Goal: Transaction & Acquisition: Purchase product/service

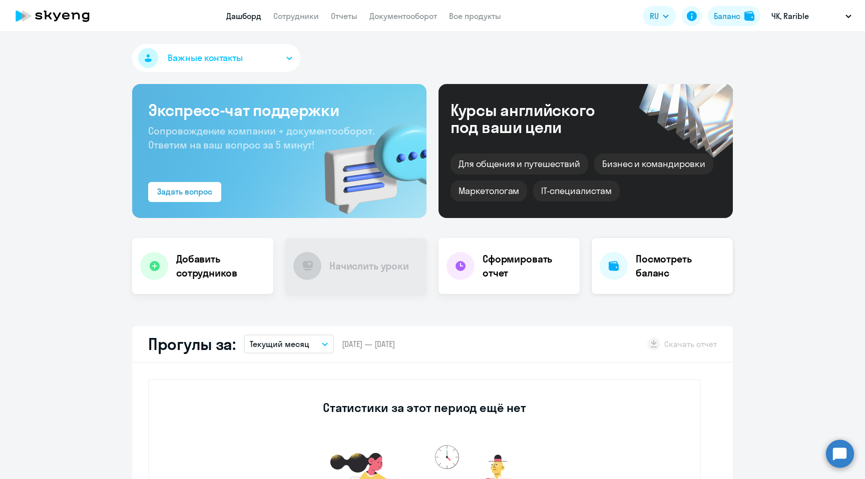
click at [665, 262] on h4 "Посмотреть баланс" at bounding box center [679, 266] width 89 height 28
click at [817, 53] on li "ЛТИТ, Rarible" at bounding box center [816, 46] width 80 height 25
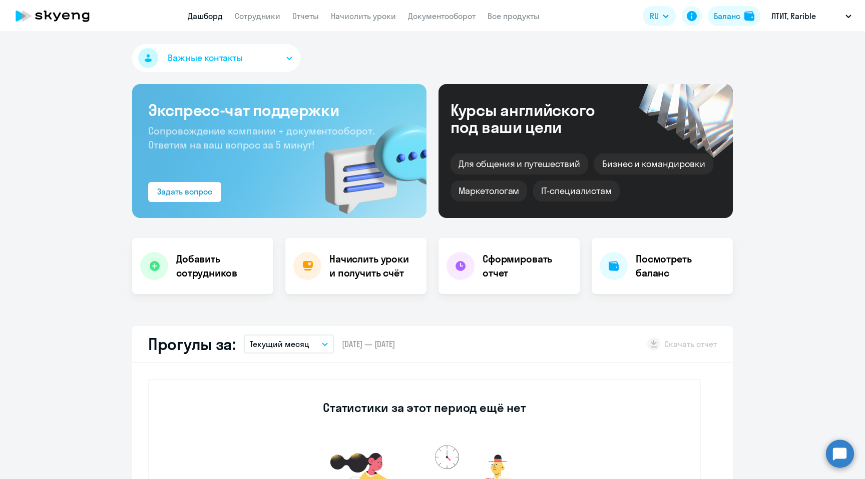
select select "30"
click at [796, 14] on p "ЛТИТ, Rarible" at bounding box center [793, 16] width 45 height 12
click at [844, 458] on circle at bounding box center [840, 454] width 28 height 28
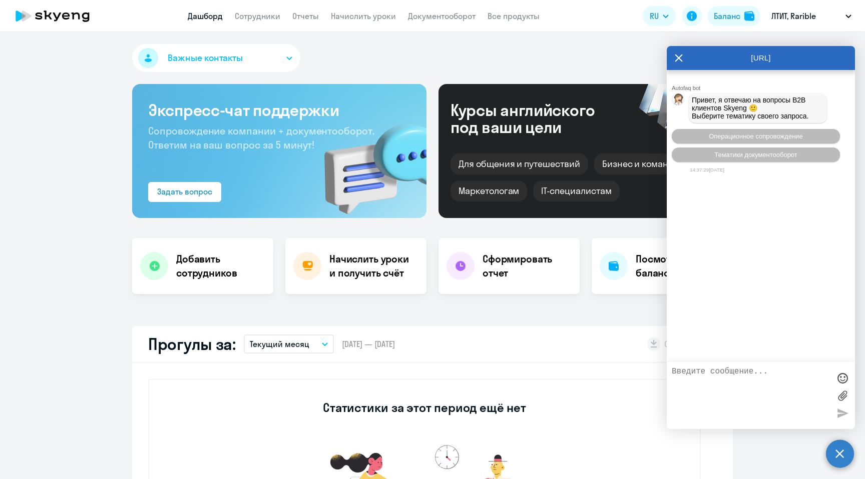
click at [715, 385] on textarea at bounding box center [750, 395] width 158 height 57
type textarea "Как пополнить кабинет?"
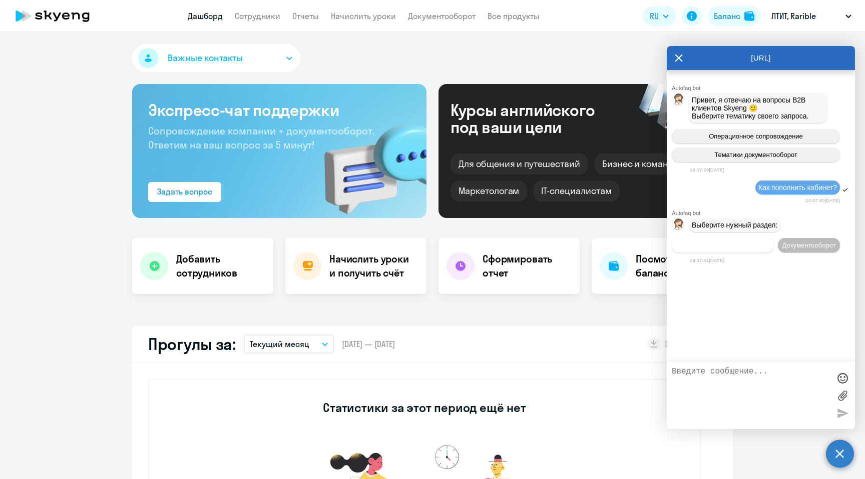
click at [745, 249] on span "Операционное сопровождение" at bounding box center [722, 246] width 94 height 8
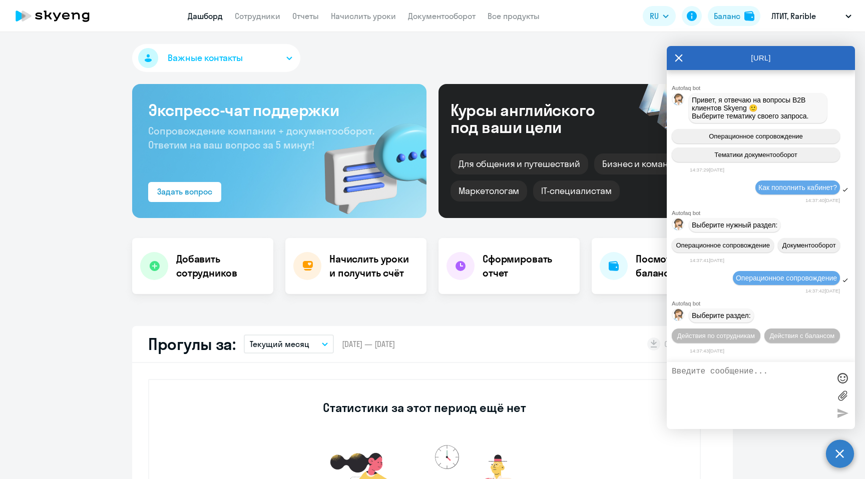
scroll to position [28, 0]
click at [802, 339] on span "Действия с балансом" at bounding box center [801, 336] width 65 height 8
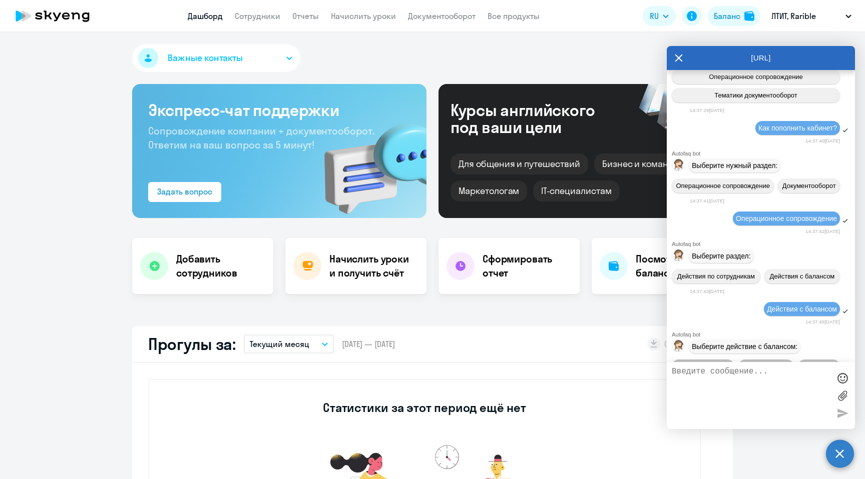
scroll to position [142, 0]
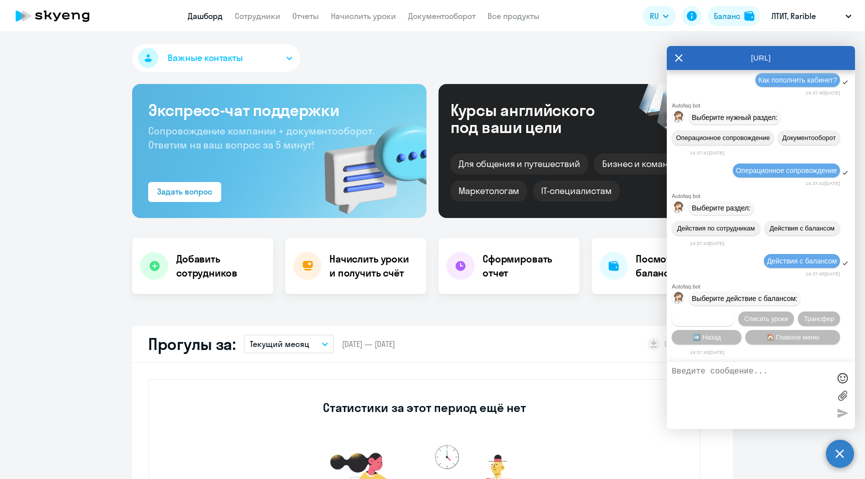
click at [677, 319] on span "Начислить уроки" at bounding box center [702, 319] width 51 height 8
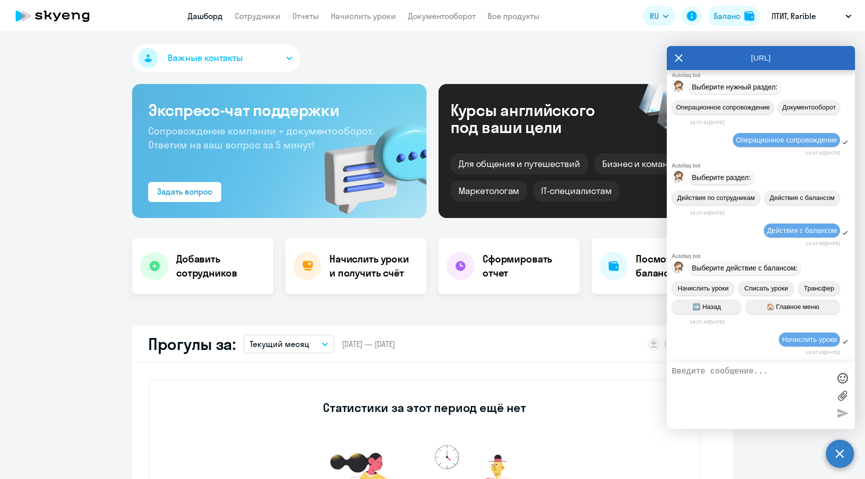
scroll to position [274, 0]
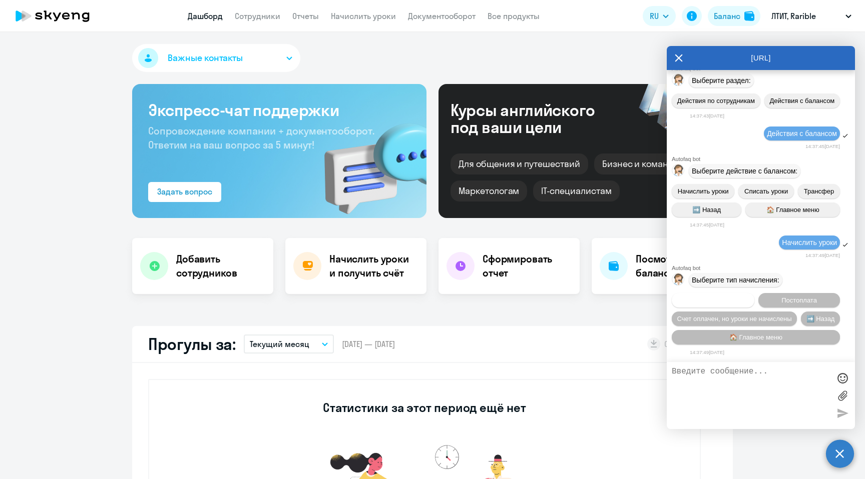
click at [713, 297] on span "Предоплата" at bounding box center [712, 301] width 37 height 8
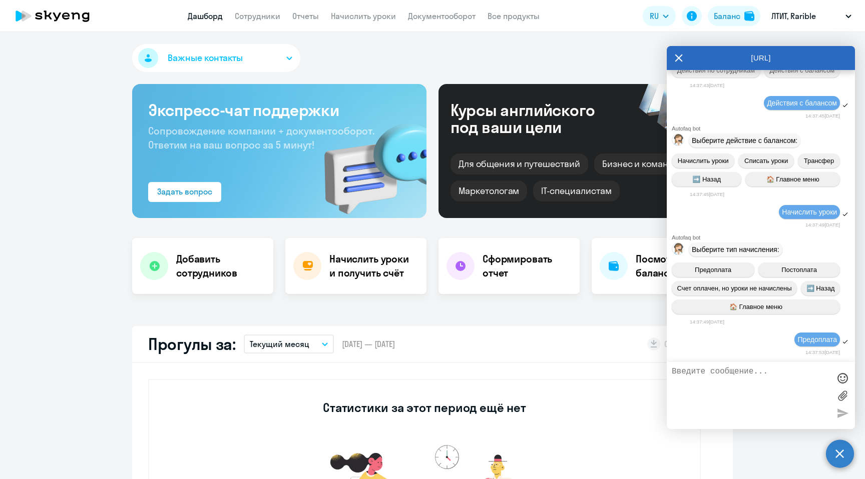
scroll to position [407, 0]
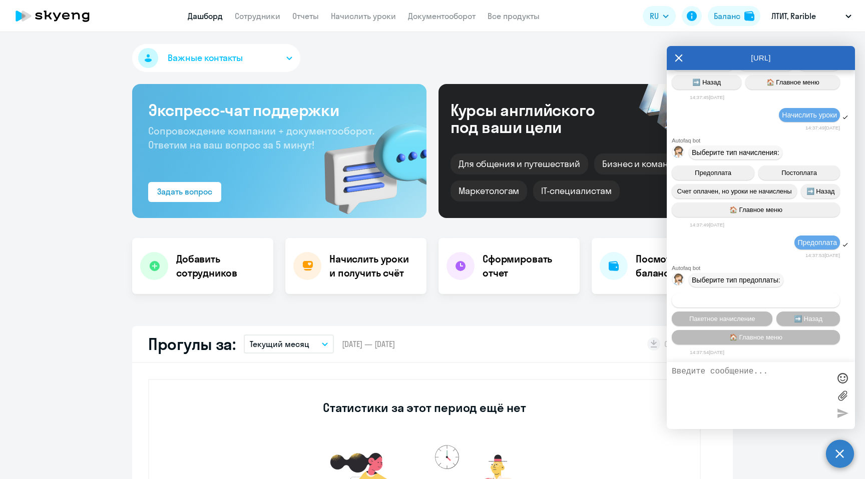
click at [727, 301] on span "Начисление в любом количестве" at bounding box center [755, 301] width 100 height 8
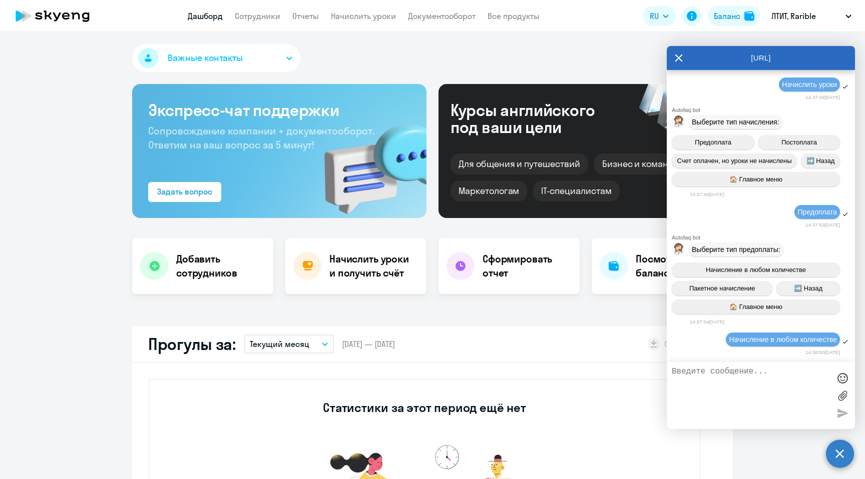
scroll to position [1016, 0]
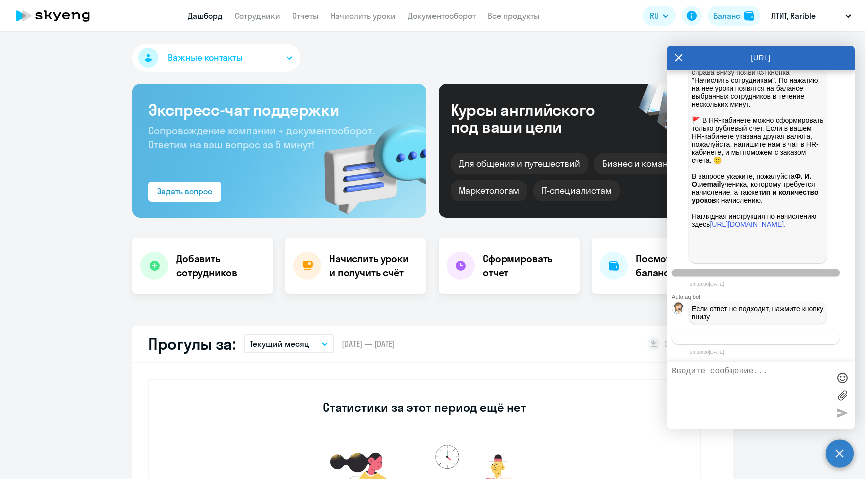
click at [762, 339] on span "Связаться с менеджером" at bounding box center [755, 338] width 77 height 8
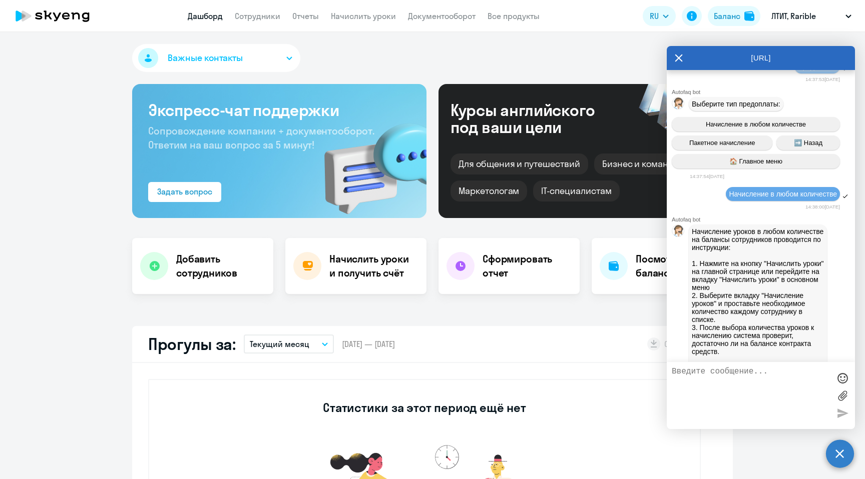
scroll to position [1048, 0]
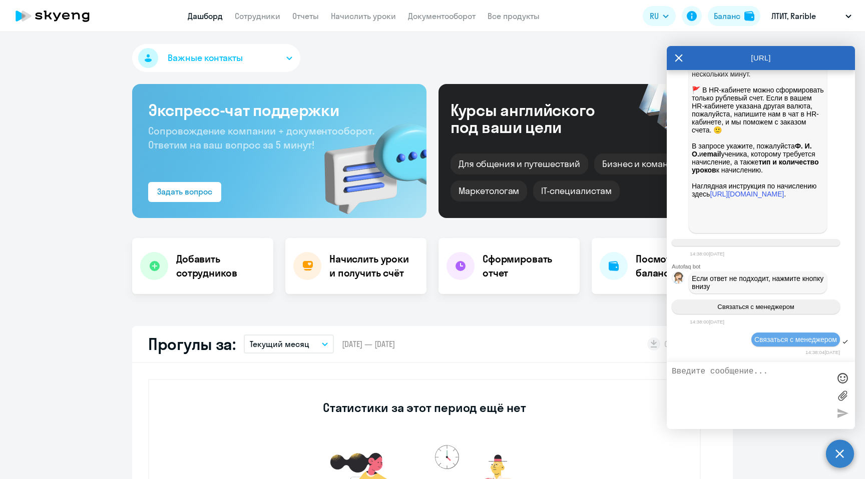
click at [523, 305] on div "Важные контакты Экспресс-чат поддержки Сопровождение компании + документооборот…" at bounding box center [432, 255] width 865 height 447
click at [396, 271] on h4 "Начислить уроки и получить счёт" at bounding box center [372, 266] width 87 height 28
click at [311, 276] on div at bounding box center [307, 266] width 28 height 28
click at [257, 13] on link "Сотрудники" at bounding box center [258, 16] width 46 height 10
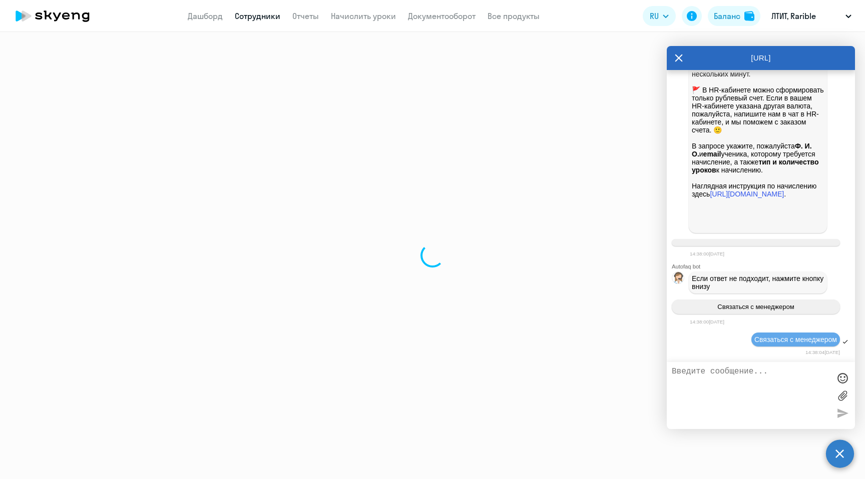
select select "30"
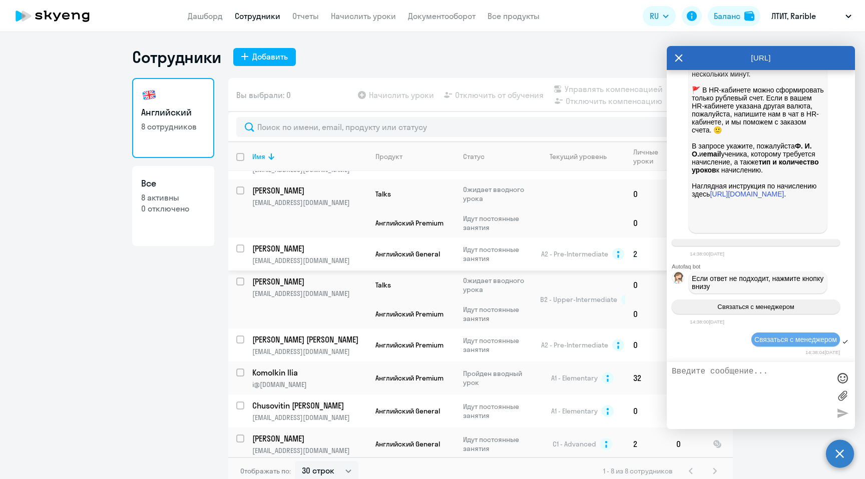
scroll to position [24, 0]
click at [241, 406] on input "select row 14922305" at bounding box center [246, 413] width 20 height 20
checkbox input "true"
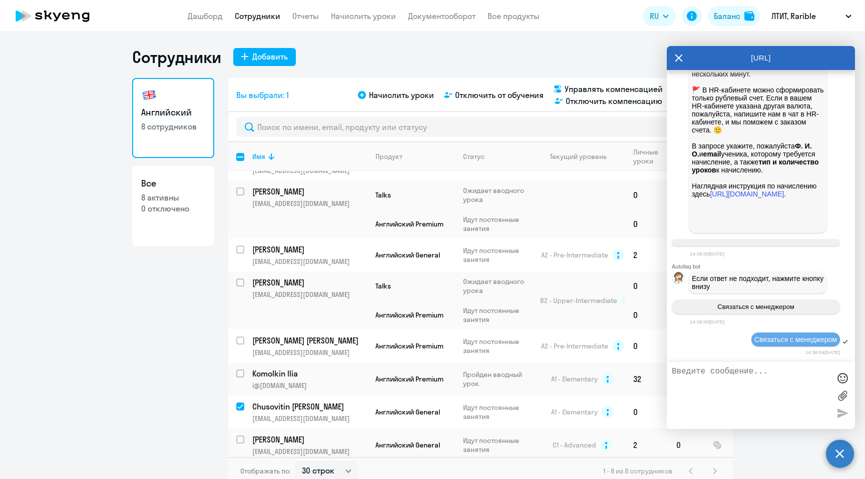
click at [241, 437] on input "select row 13020549" at bounding box center [246, 446] width 20 height 20
checkbox input "true"
click at [486, 93] on span "Отключить от обучения" at bounding box center [499, 95] width 89 height 12
click at [529, 97] on span "Отключить от обучения" at bounding box center [499, 95] width 89 height 12
click at [677, 59] on icon at bounding box center [679, 58] width 8 height 8
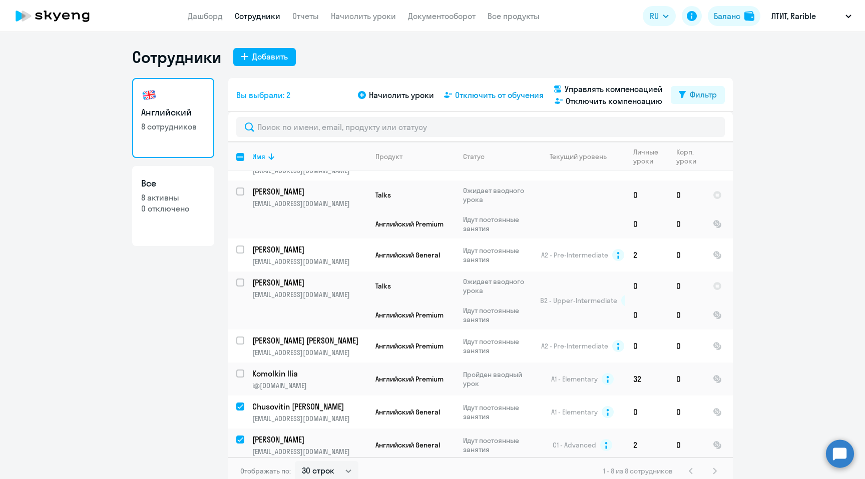
click at [498, 97] on span "Отключить от обучения" at bounding box center [499, 95] width 89 height 12
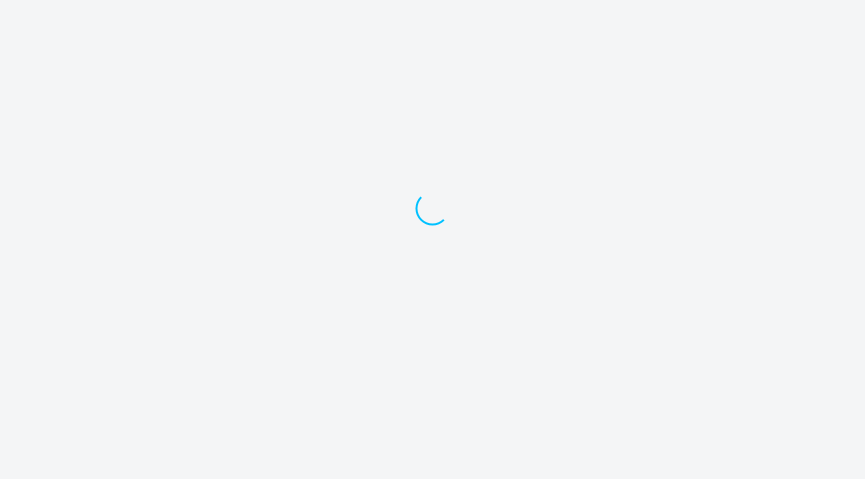
select select "30"
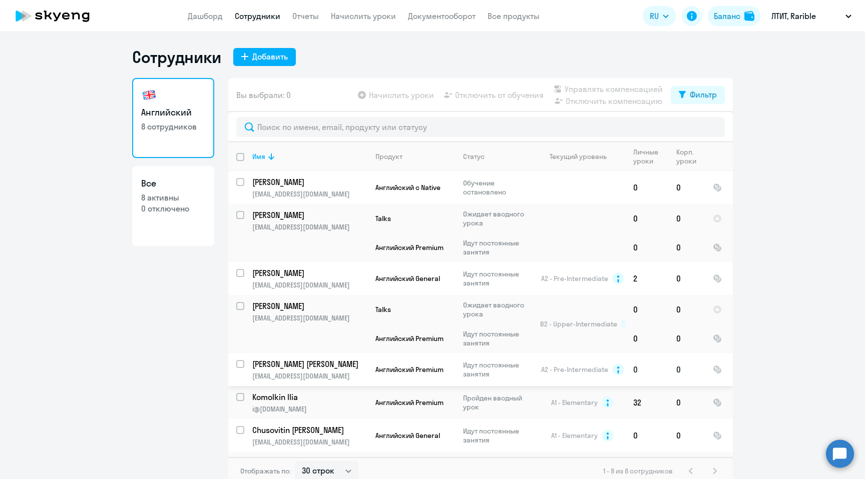
scroll to position [25, 0]
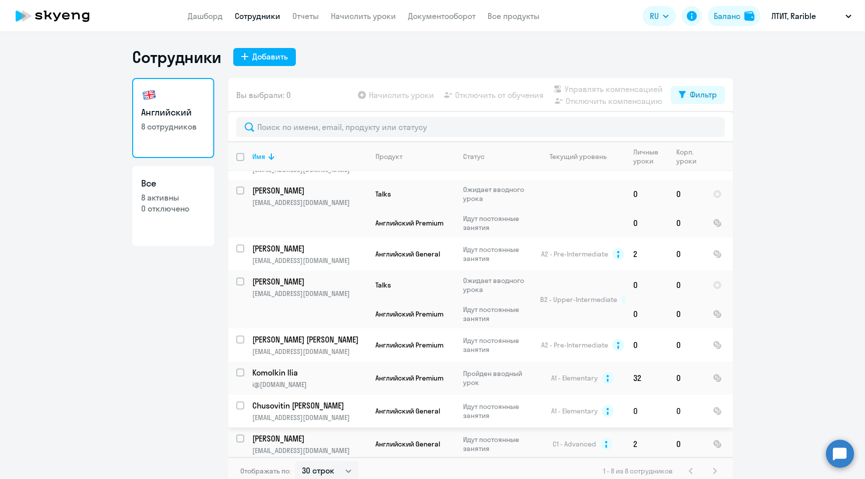
click at [242, 404] on input "select row 14922305" at bounding box center [246, 412] width 20 height 20
checkbox input "true"
click at [493, 92] on span "Отключить от обучения" at bounding box center [499, 95] width 89 height 12
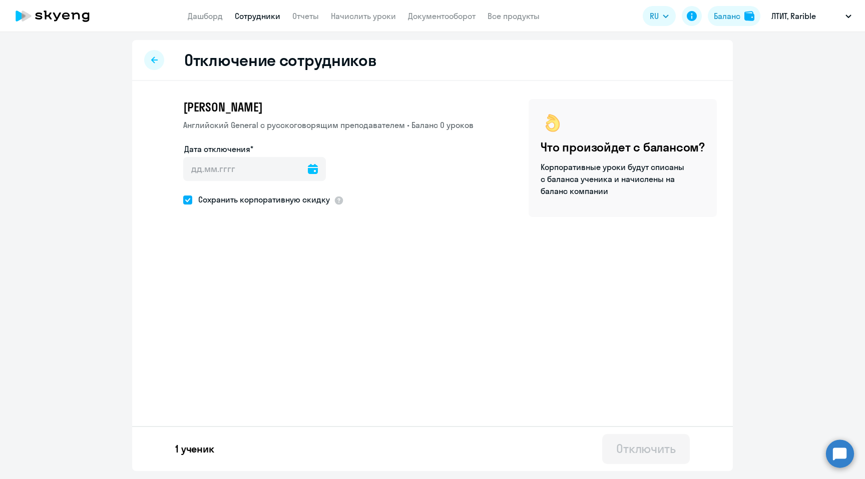
click at [308, 172] on icon at bounding box center [313, 169] width 10 height 10
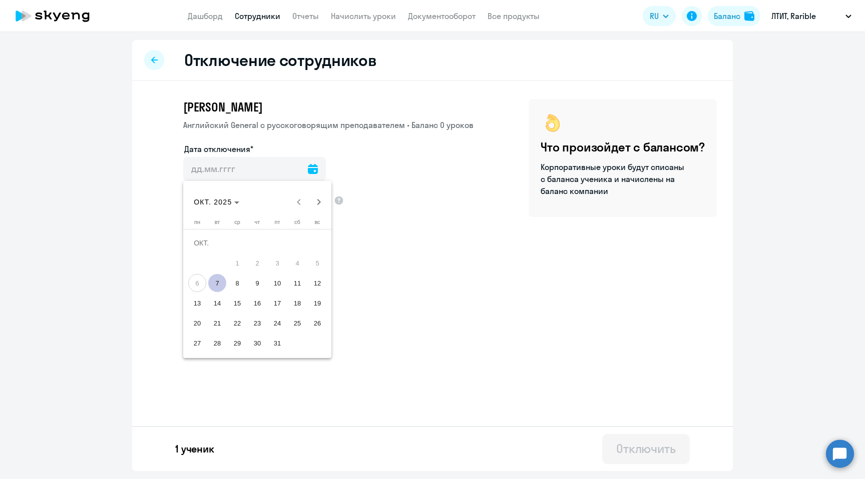
click at [214, 278] on span "7" at bounding box center [217, 283] width 18 height 18
type input "07.10.2025"
type input "7.10.2025"
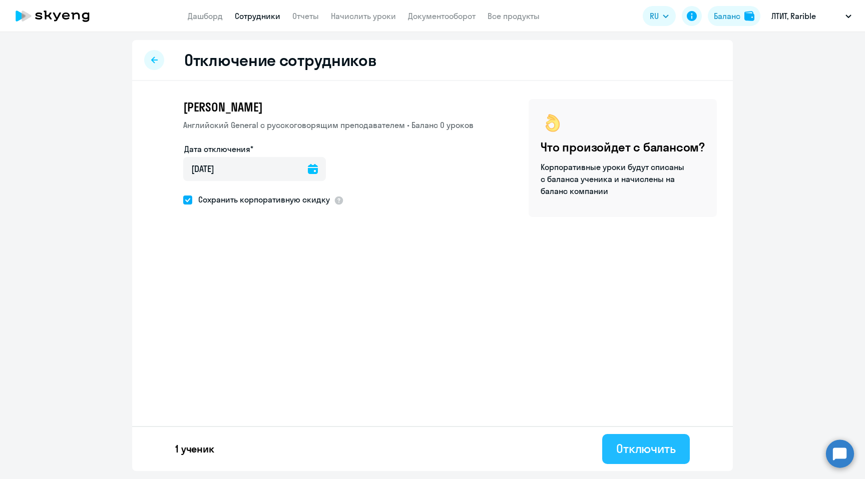
click at [631, 456] on div "Отключить" at bounding box center [646, 449] width 60 height 16
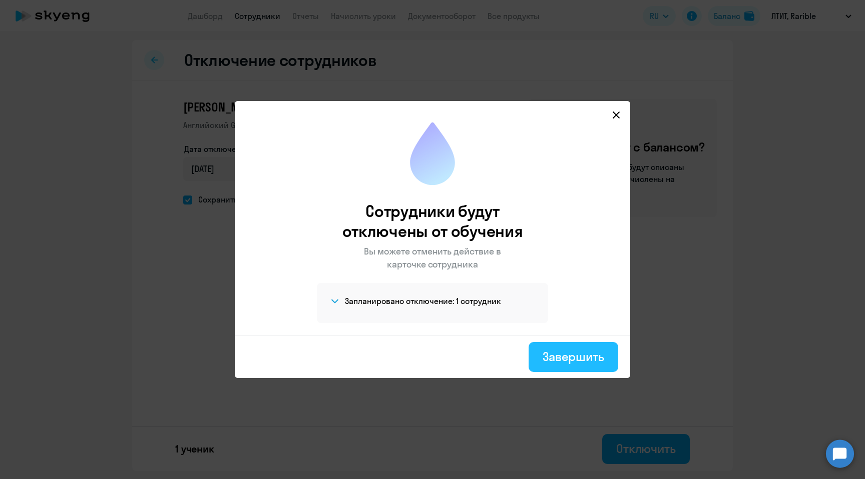
click at [576, 353] on div "Завершить" at bounding box center [573, 357] width 62 height 16
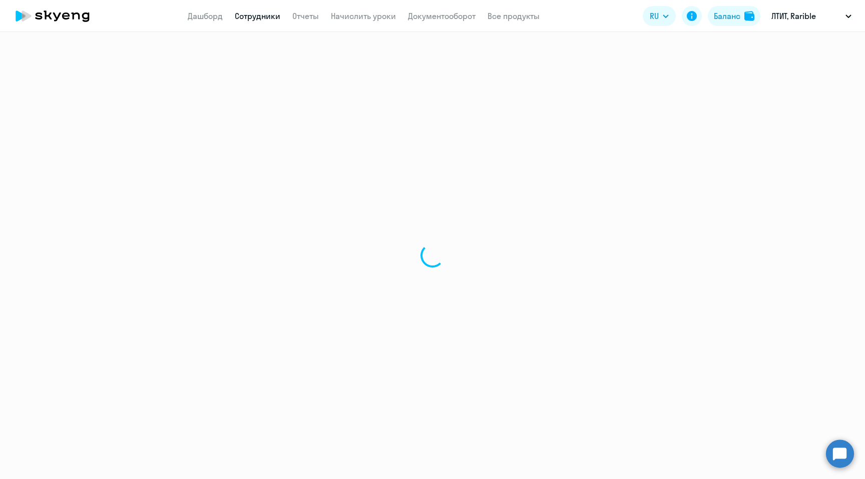
select select "30"
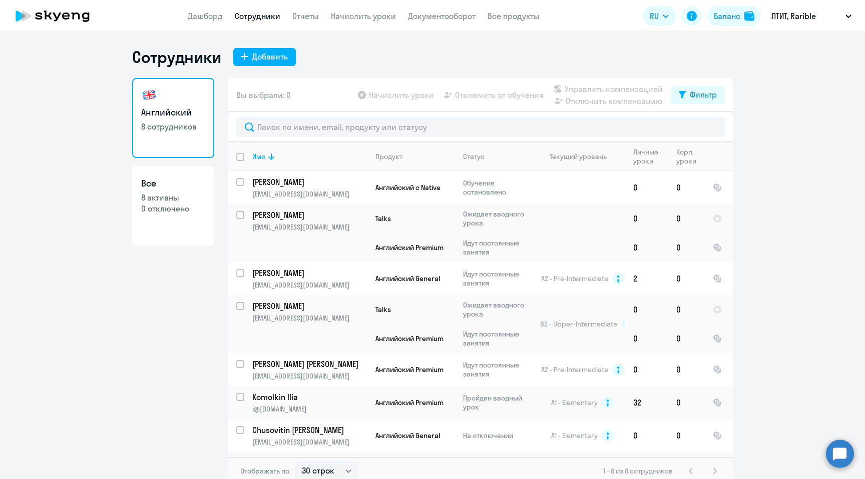
click at [194, 205] on p "0 отключено" at bounding box center [173, 208] width 64 height 11
select select "30"
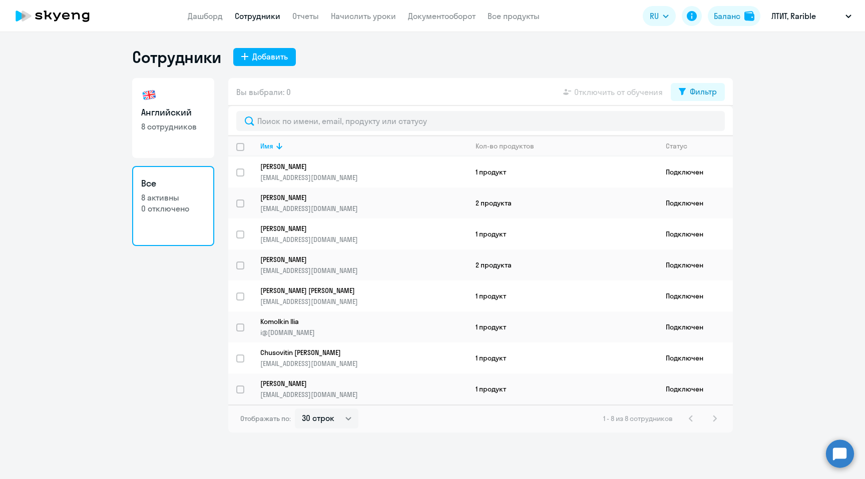
click at [189, 119] on link "Английский 8 сотрудников" at bounding box center [173, 118] width 82 height 80
select select "30"
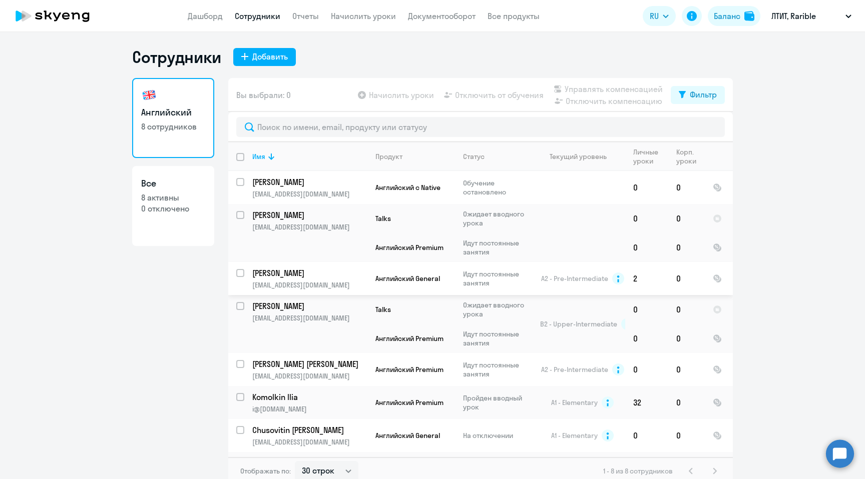
scroll to position [25, 0]
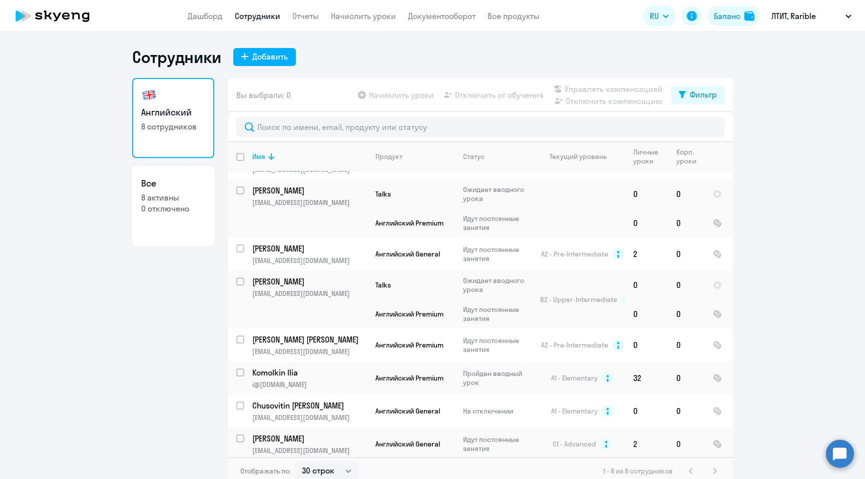
click at [242, 436] on input "select row 13020549" at bounding box center [246, 445] width 20 height 20
checkbox input "true"
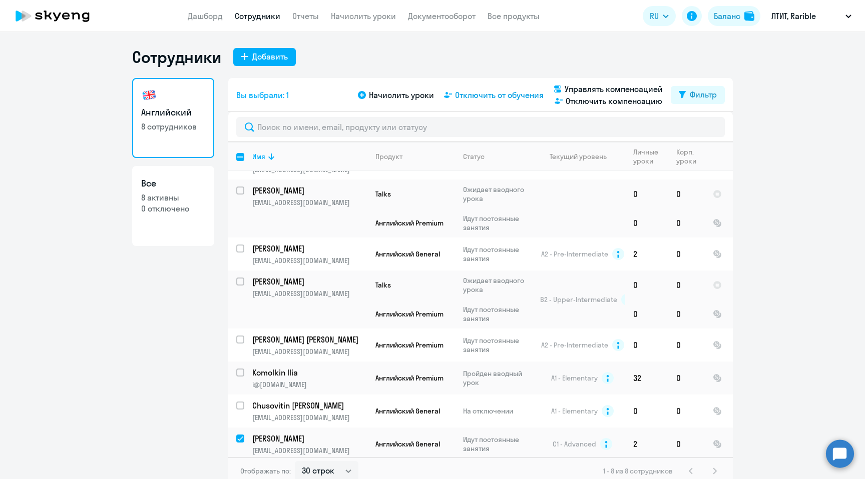
click at [491, 100] on span "Отключить от обучения" at bounding box center [499, 95] width 89 height 12
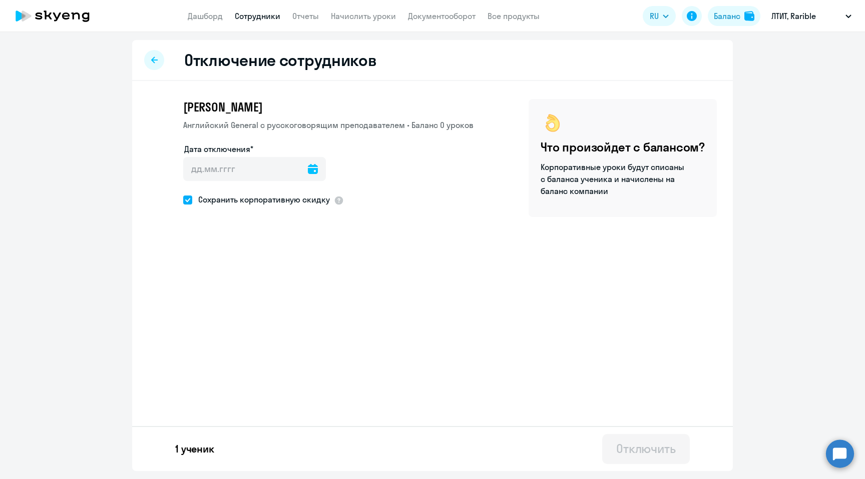
click at [308, 165] on icon at bounding box center [313, 169] width 10 height 10
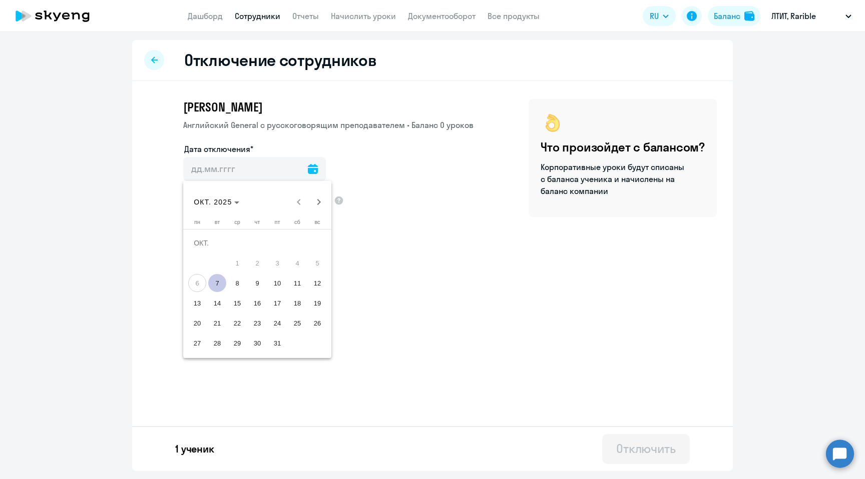
click at [210, 286] on span "7" at bounding box center [217, 283] width 18 height 18
type input "07.10.2025"
type input "7.10.2025"
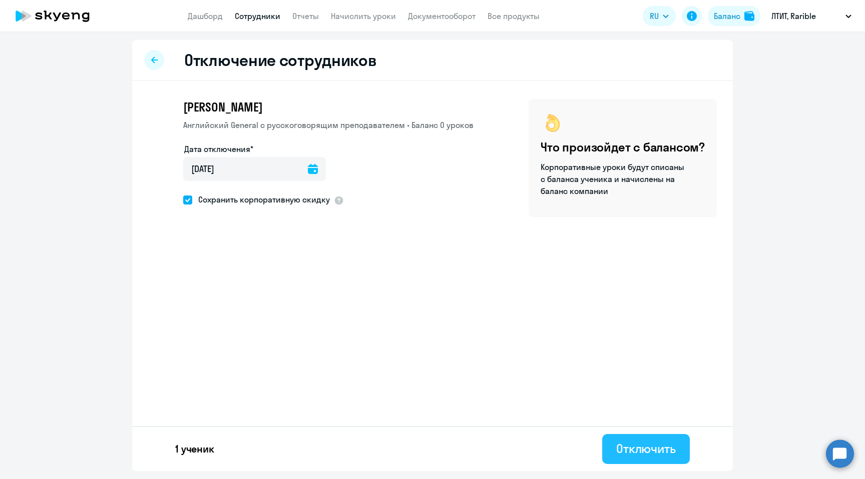
click at [638, 459] on button "Отключить" at bounding box center [646, 449] width 88 height 30
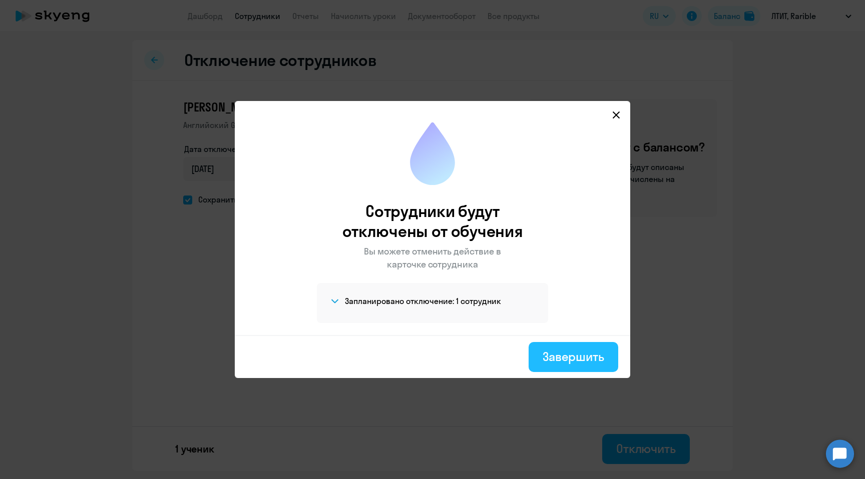
click at [597, 361] on div "Завершить" at bounding box center [573, 357] width 62 height 16
select select "30"
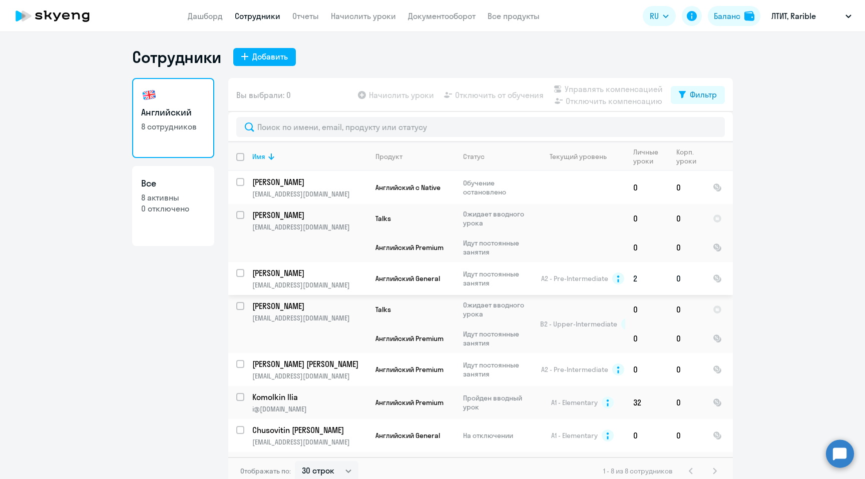
click at [695, 285] on td "0" at bounding box center [686, 278] width 37 height 33
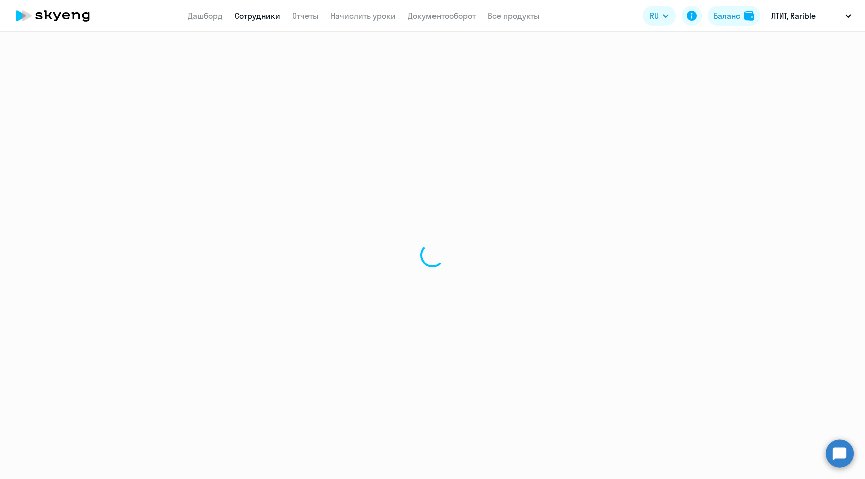
select select "english"
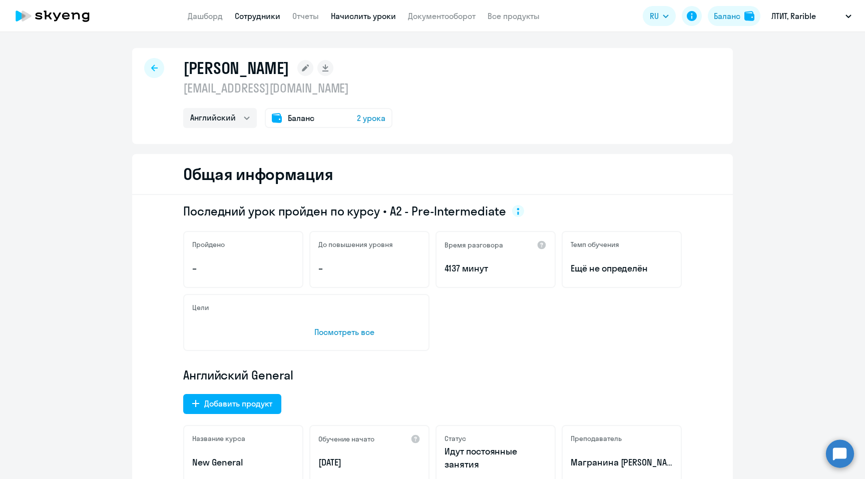
click at [356, 14] on link "Начислить уроки" at bounding box center [363, 16] width 65 height 10
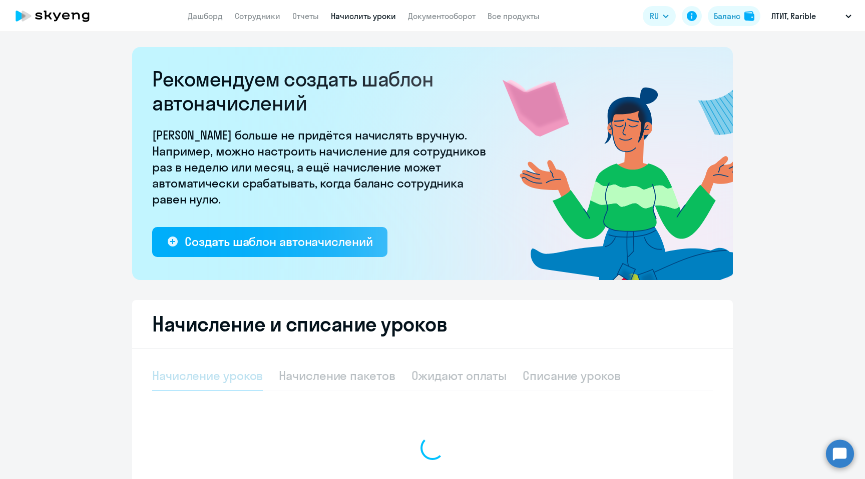
scroll to position [112, 0]
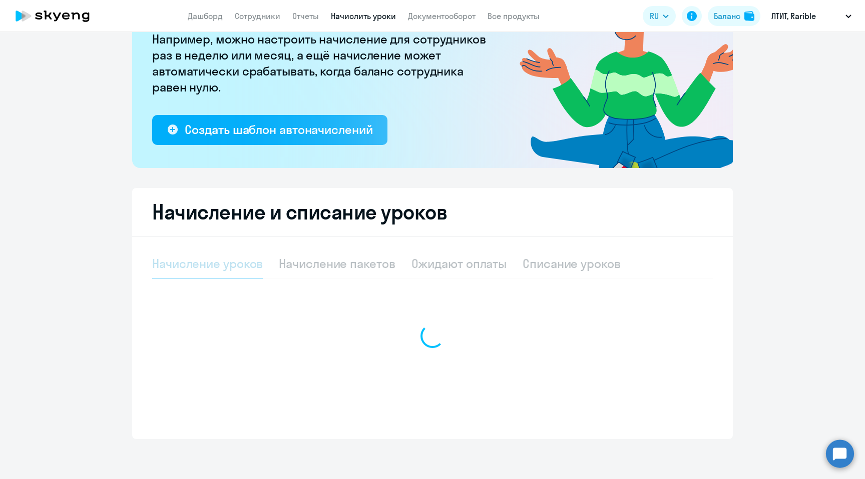
select select "10"
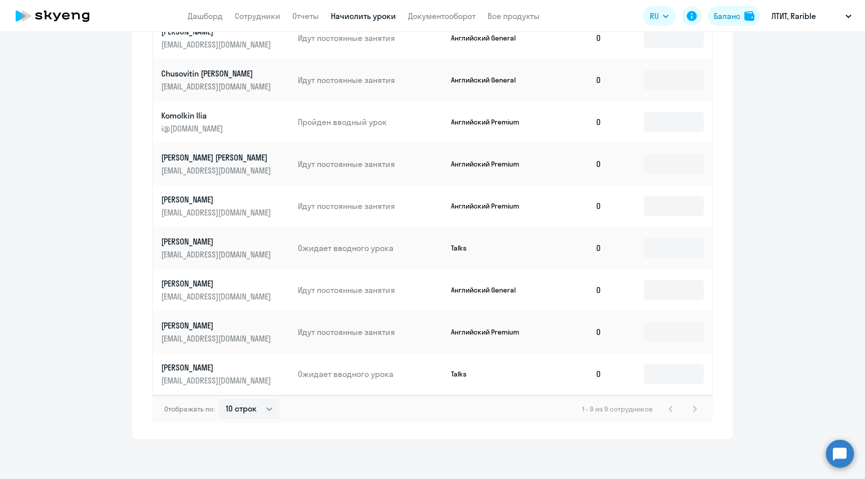
scroll to position [0, 0]
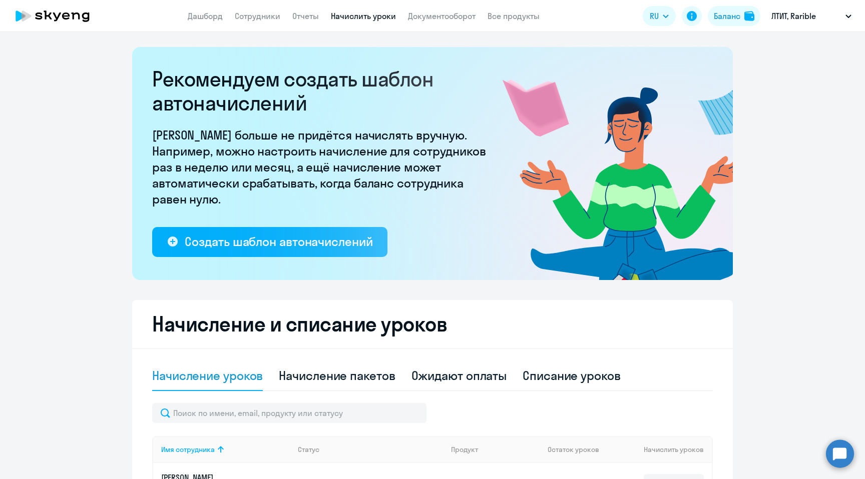
click at [845, 449] on circle at bounding box center [840, 454] width 28 height 28
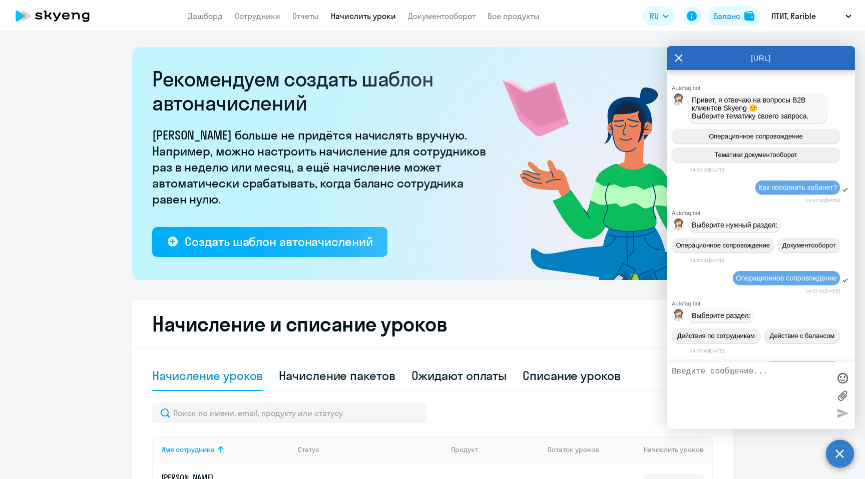
scroll to position [1048, 0]
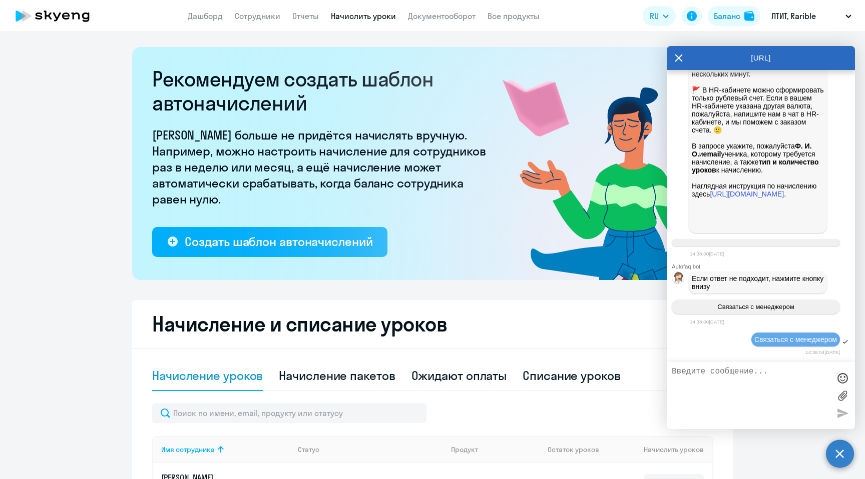
click at [800, 470] on ng-component "Рекомендуем создать шаблон автоначислений Уроки больше не придётся начислять вр…" at bounding box center [432, 466] width 865 height 839
click at [848, 459] on circle at bounding box center [840, 454] width 28 height 28
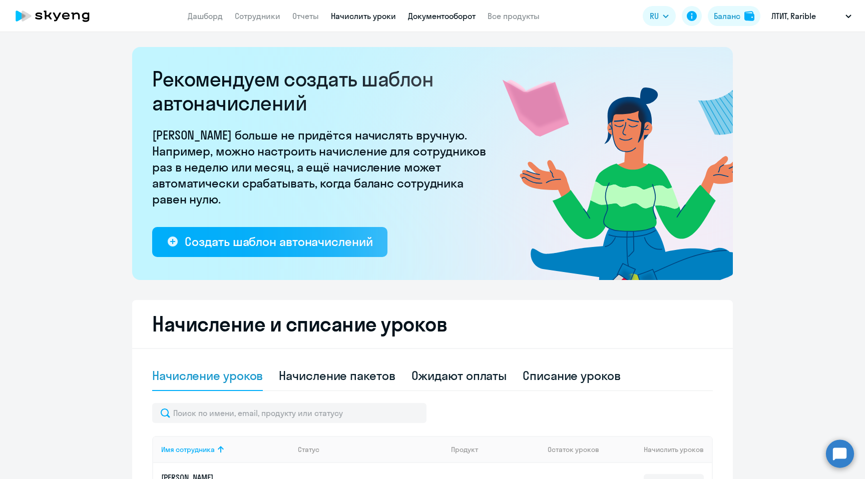
click at [420, 13] on link "Документооборот" at bounding box center [442, 16] width 68 height 10
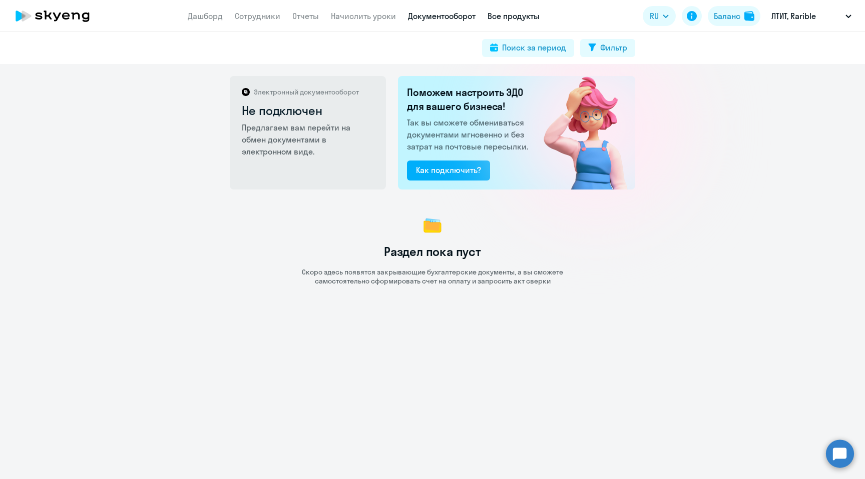
click at [501, 15] on link "Все продукты" at bounding box center [513, 16] width 52 height 10
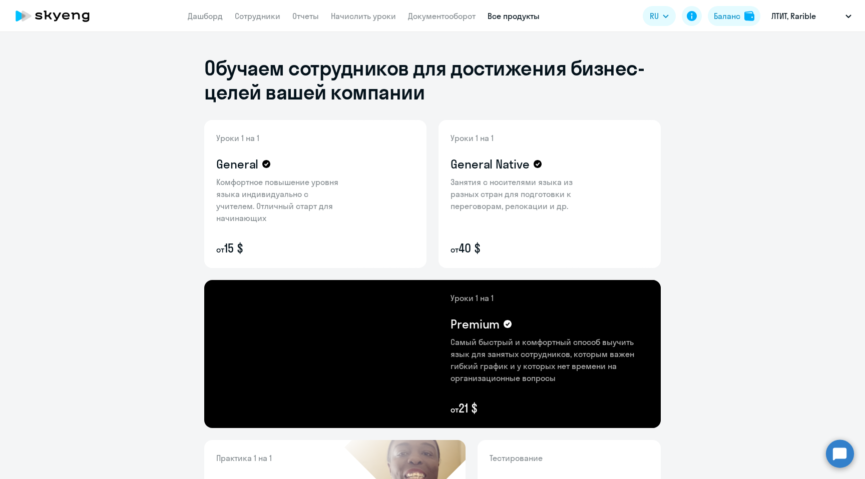
click at [210, 21] on app-menu-item-link "Дашборд" at bounding box center [205, 16] width 35 height 13
click at [211, 19] on link "Дашборд" at bounding box center [205, 16] width 35 height 10
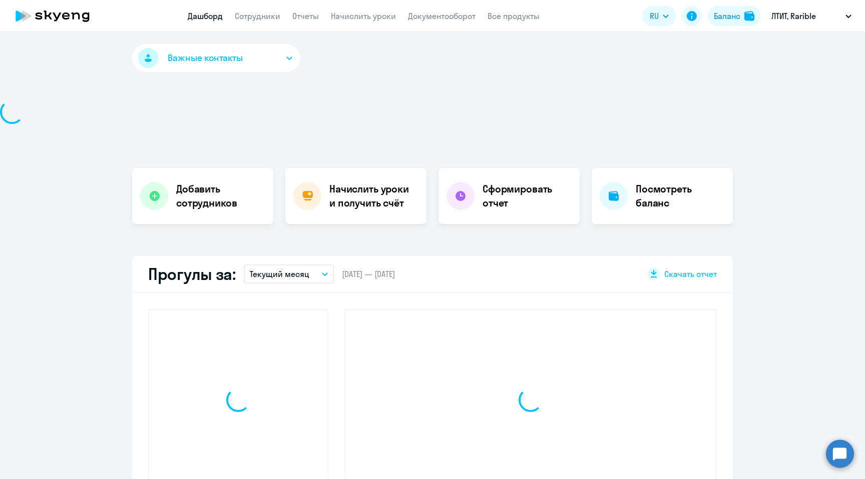
select select "30"
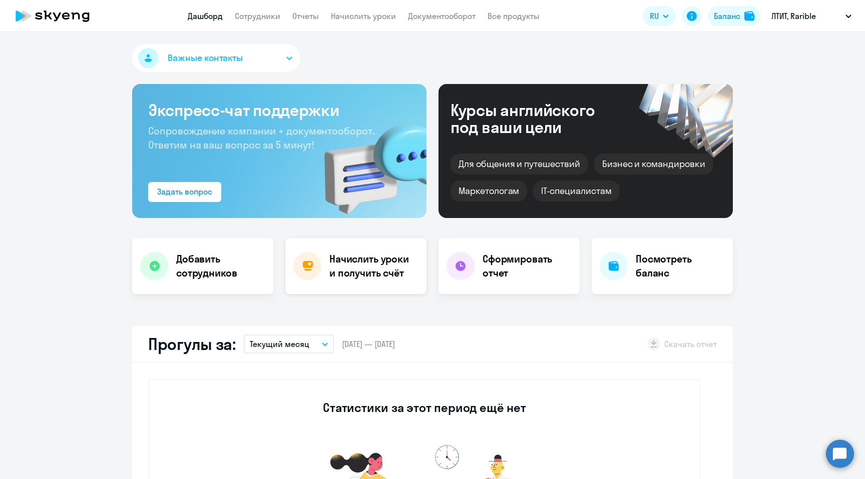
click at [385, 269] on h4 "Начислить уроки и получить счёт" at bounding box center [372, 266] width 87 height 28
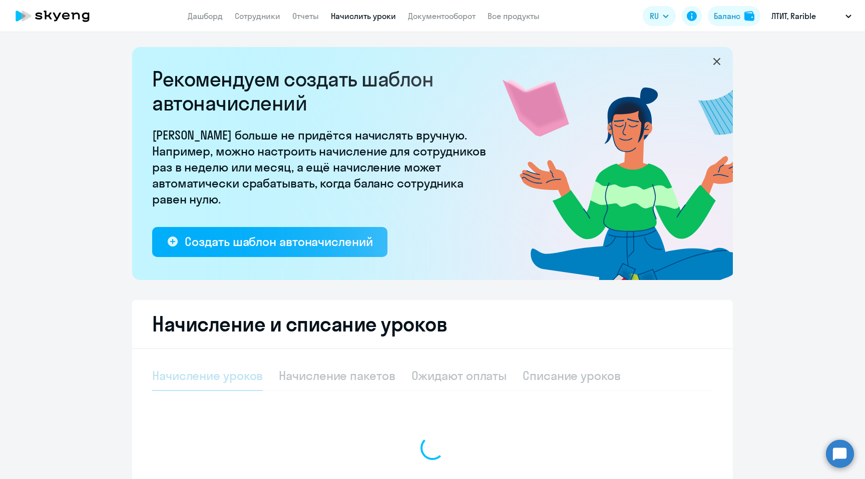
select select "10"
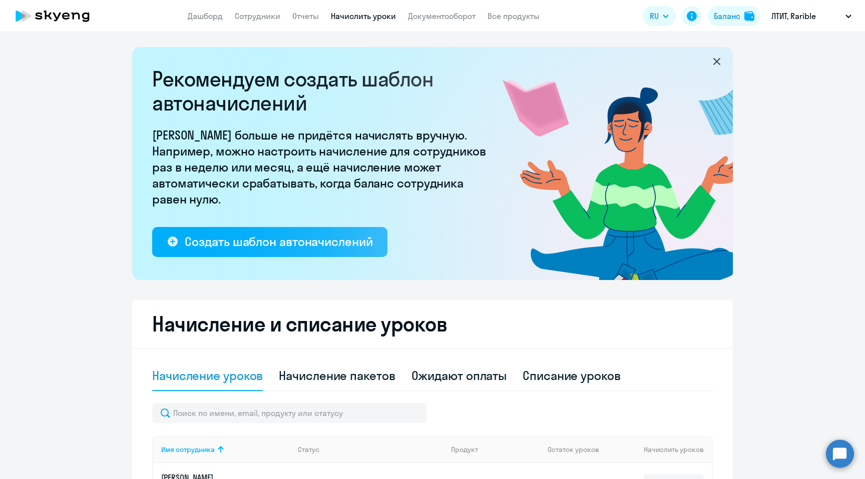
click at [719, 61] on icon at bounding box center [716, 62] width 12 height 12
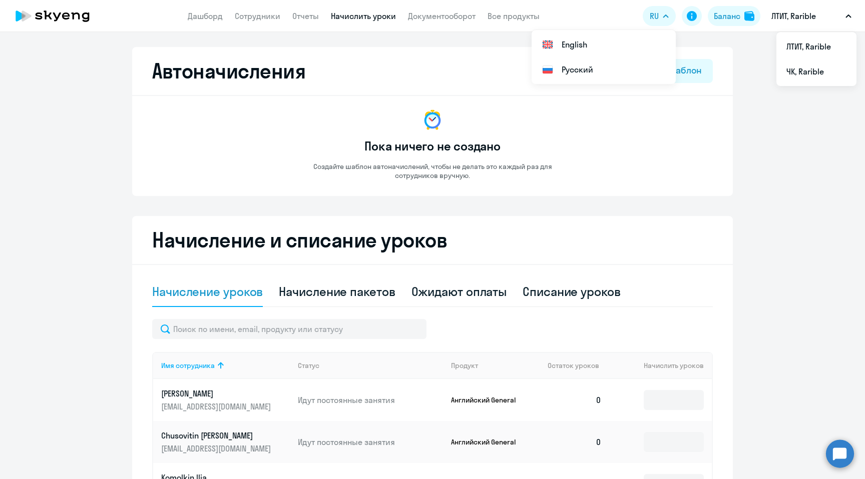
click at [665, 15] on icon "button" at bounding box center [665, 17] width 6 height 4
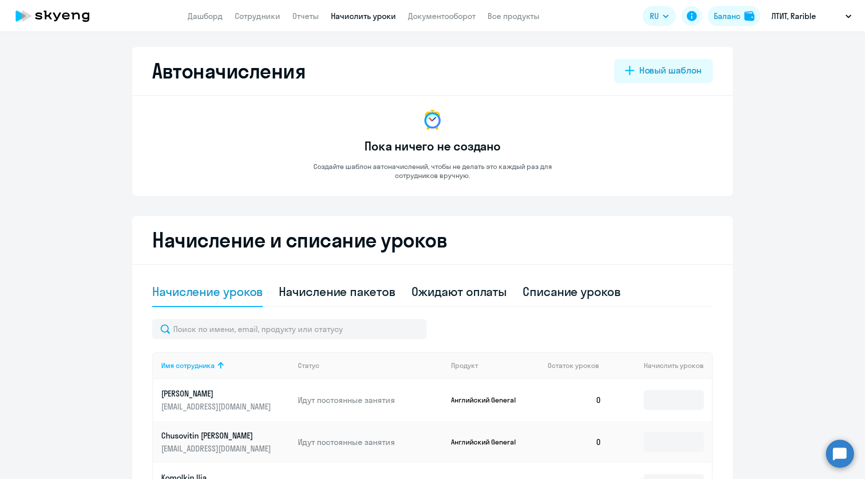
click at [665, 15] on icon "button" at bounding box center [665, 17] width 6 height 4
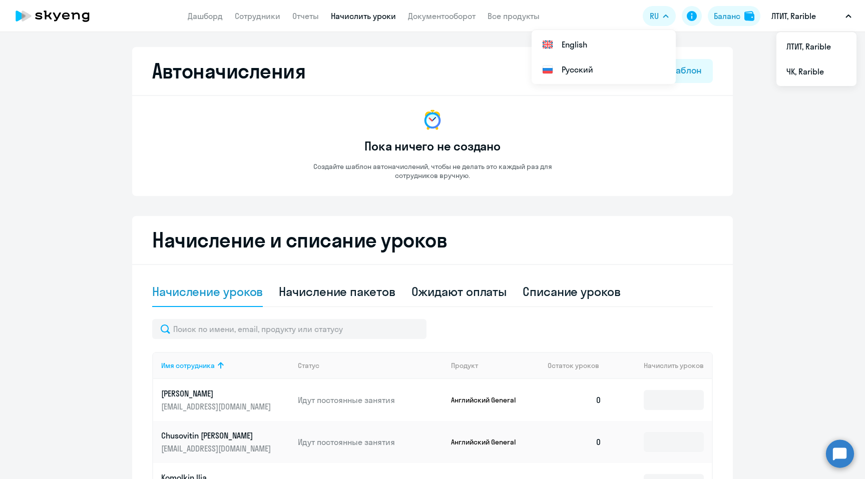
click at [795, 15] on p "ЛТИТ, Rarible" at bounding box center [793, 16] width 45 height 12
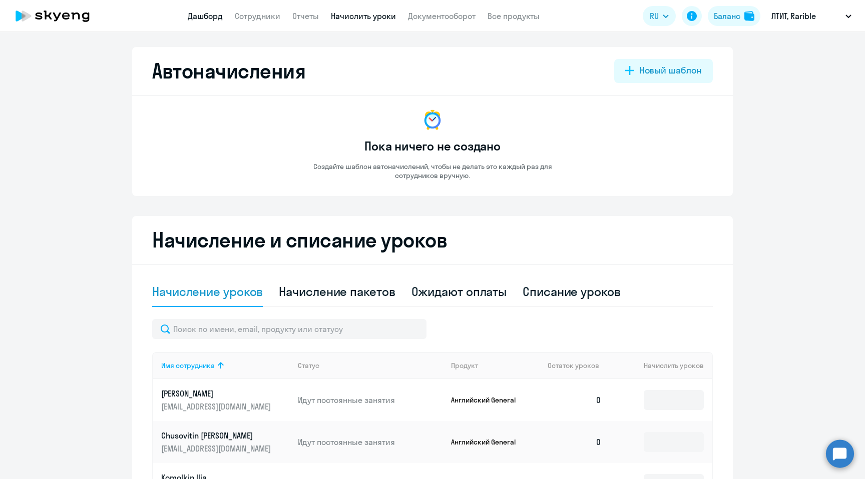
click at [198, 17] on link "Дашборд" at bounding box center [205, 16] width 35 height 10
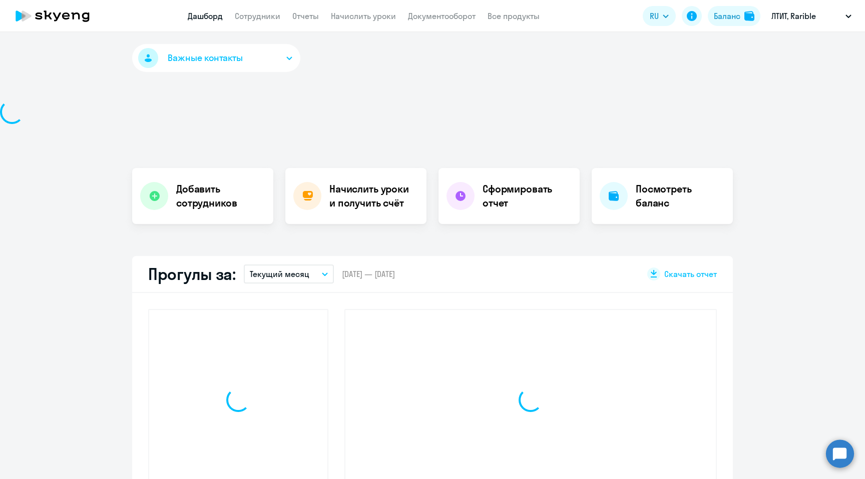
select select "30"
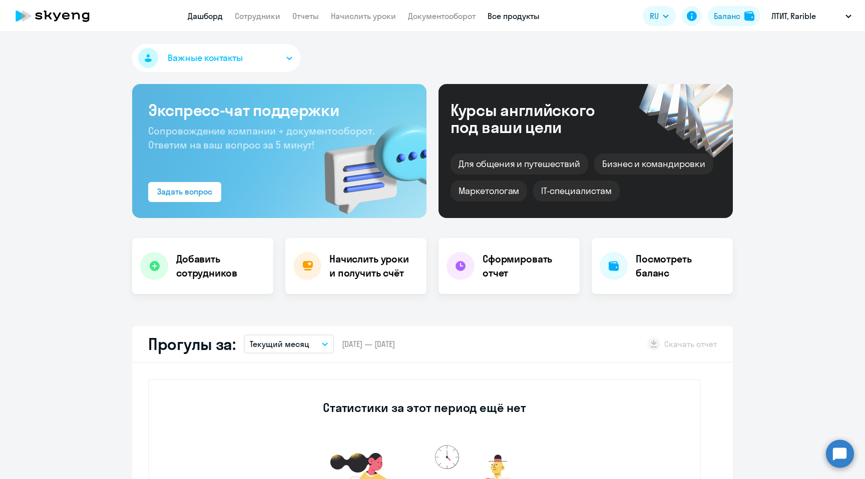
click at [528, 18] on link "Все продукты" at bounding box center [513, 16] width 52 height 10
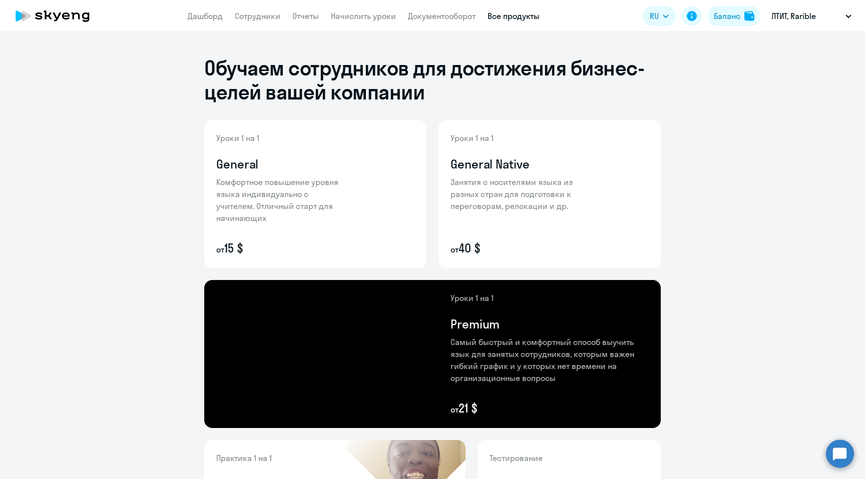
click at [274, 21] on app-menu-item-link "Сотрудники" at bounding box center [258, 16] width 46 height 13
click at [267, 18] on link "Сотрудники" at bounding box center [258, 16] width 46 height 10
select select "30"
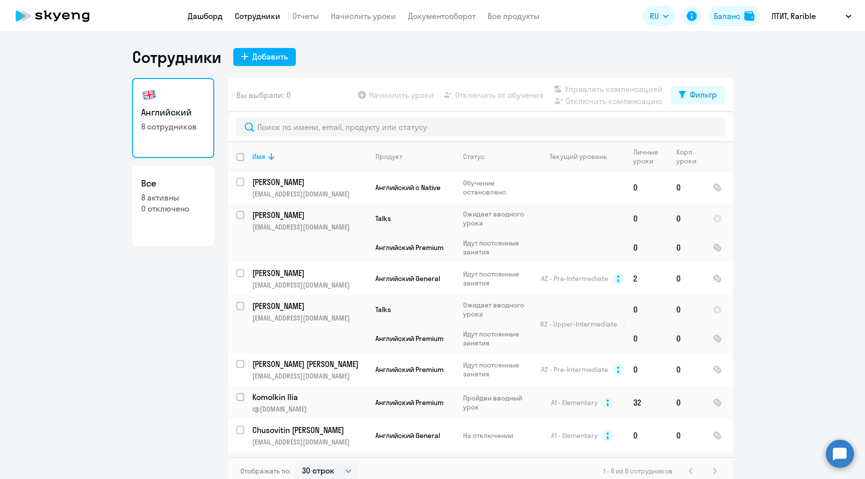
click at [207, 17] on link "Дашборд" at bounding box center [205, 16] width 35 height 10
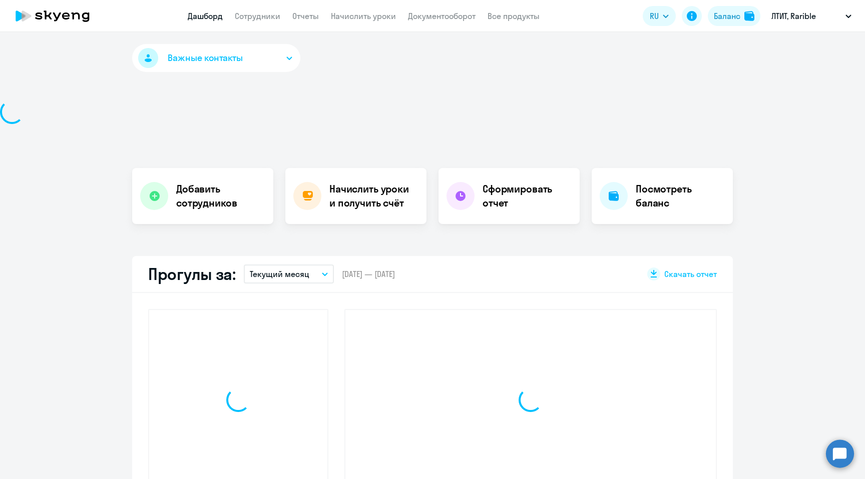
select select "30"
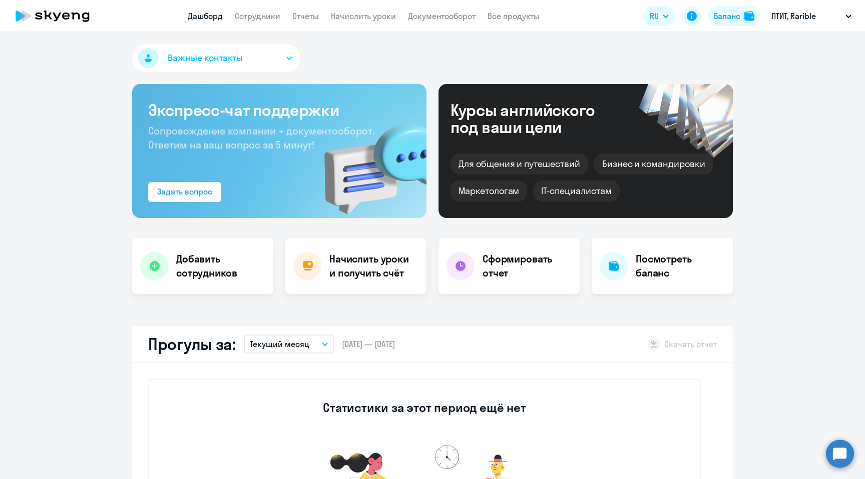
click at [838, 464] on circle at bounding box center [840, 454] width 28 height 28
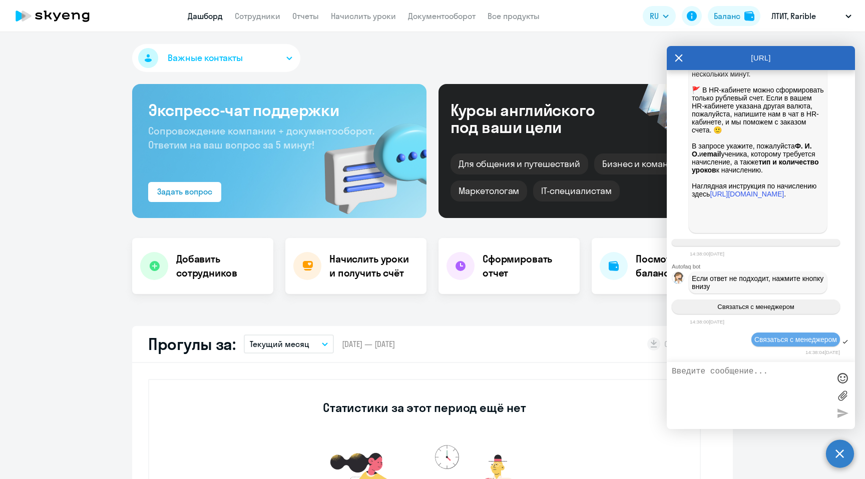
scroll to position [1048, 0]
click at [529, 311] on div "Важные контакты Экспресс-чат поддержки Сопровождение компании + документооборот…" at bounding box center [432, 255] width 865 height 447
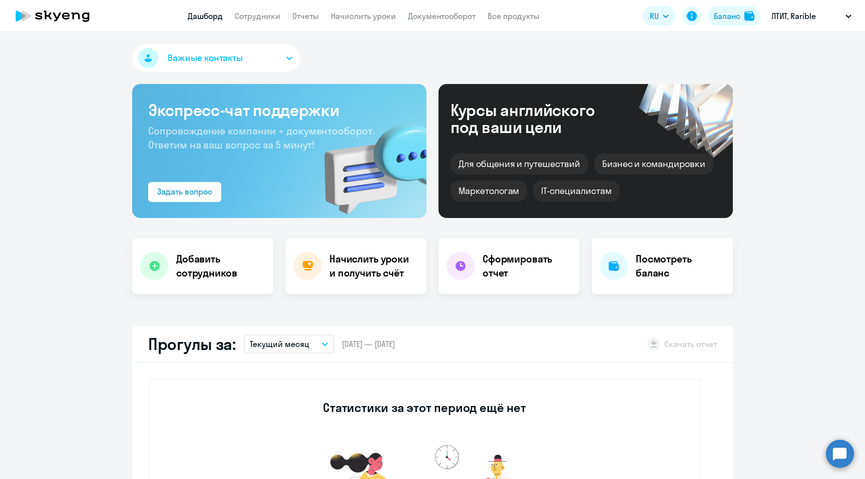
select select "30"
click at [847, 441] on app-truancy-attendance-dashboard "Прогулы за: Текущий месяц – 01.10.2025 — 31.10.2025 Скачать отчет Статистики за…" at bounding box center [432, 451] width 865 height 251
click at [843, 452] on circle at bounding box center [840, 454] width 28 height 28
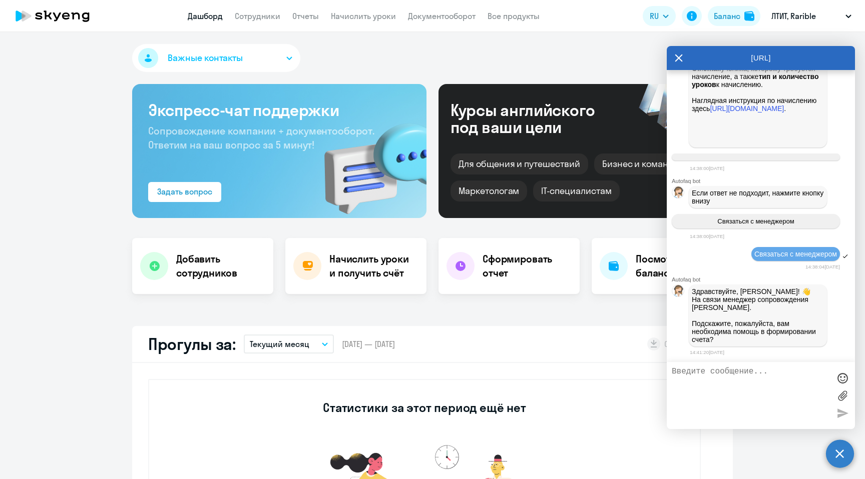
scroll to position [1139, 0]
click at [731, 376] on textarea at bounding box center [750, 395] width 158 height 57
type textarea "Я хочу попорлнить кабинет компании. Как сформировать счет?"
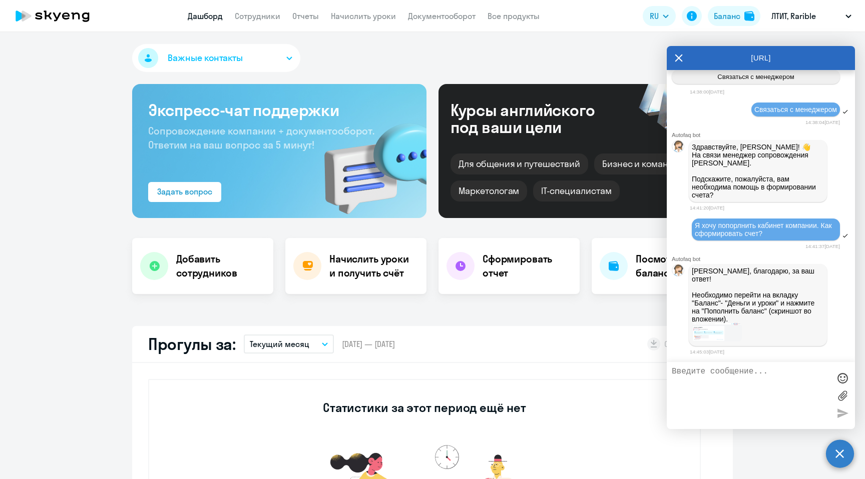
scroll to position [1281, 0]
click at [737, 21] on div "Баланс" at bounding box center [726, 16] width 27 height 12
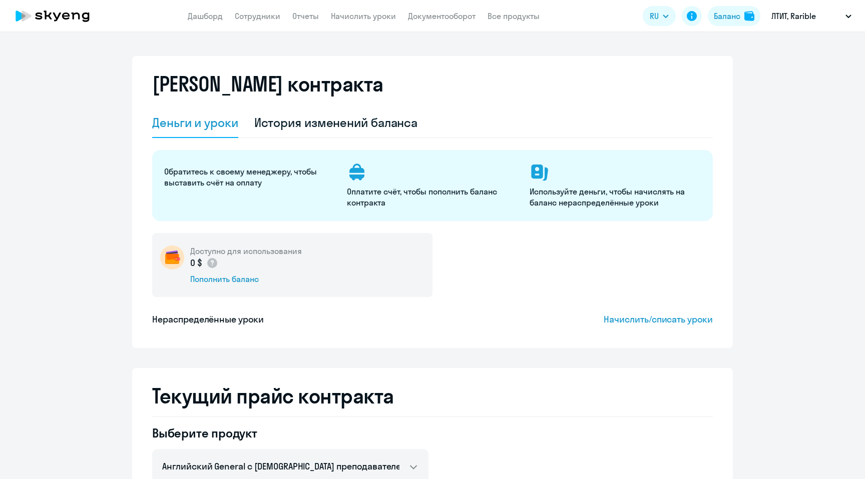
select select "english_adult_not_native_speaker"
click at [237, 279] on div "Пополнить баланс" at bounding box center [246, 279] width 112 height 11
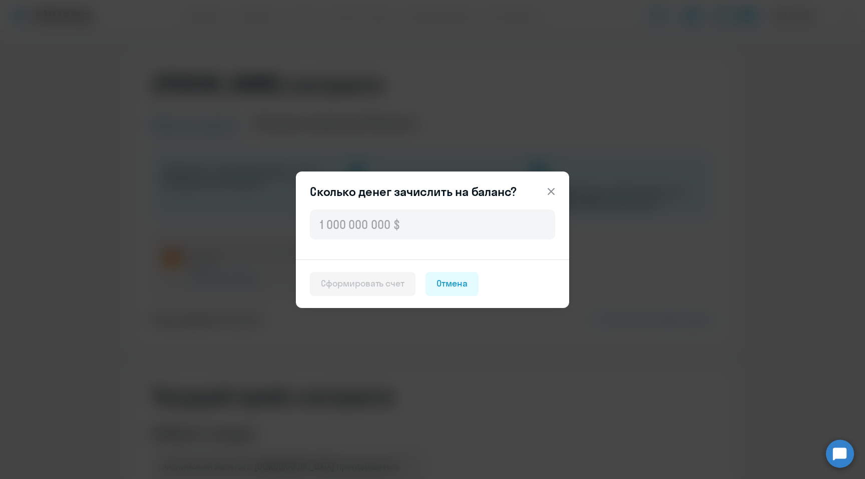
click at [554, 192] on icon at bounding box center [551, 192] width 12 height 12
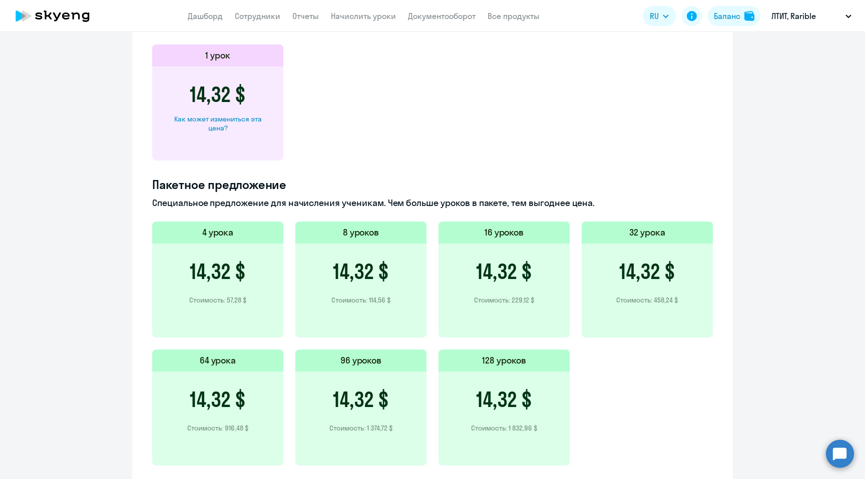
scroll to position [500, 0]
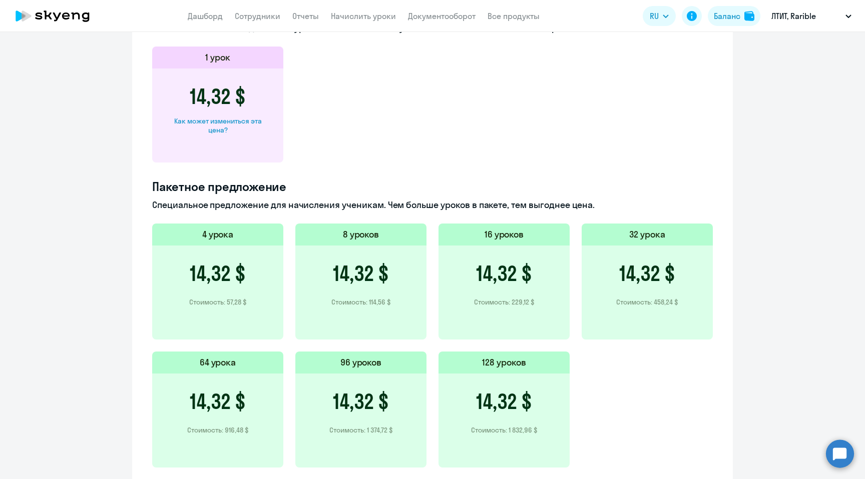
click at [213, 121] on div "Как может измениться эта цена?" at bounding box center [217, 126] width 99 height 18
select select "english_adult_not_native_speaker"
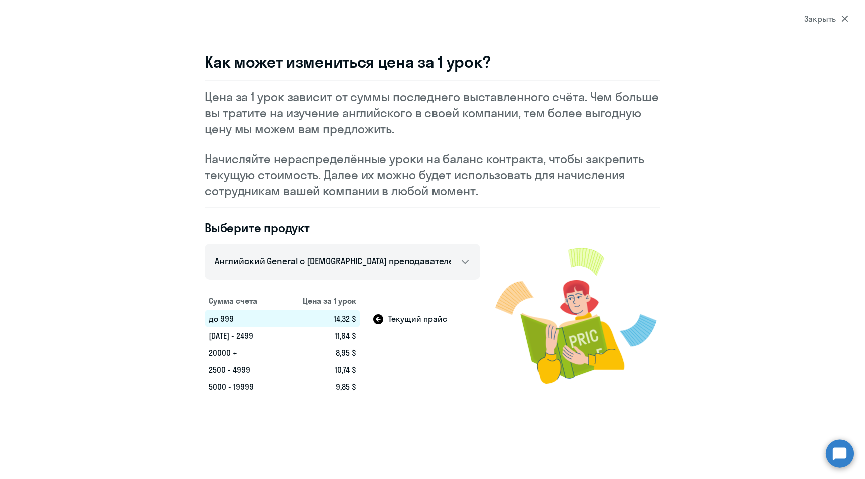
click at [819, 17] on div "Закрыть" at bounding box center [826, 19] width 44 height 12
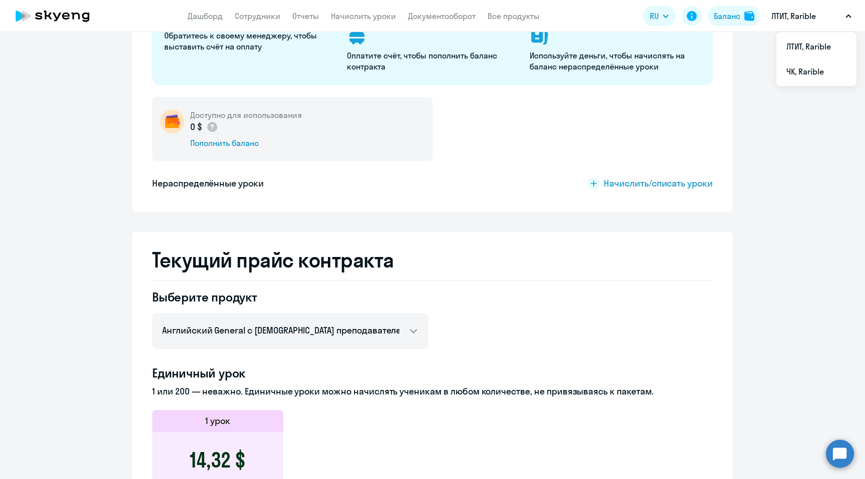
scroll to position [0, 0]
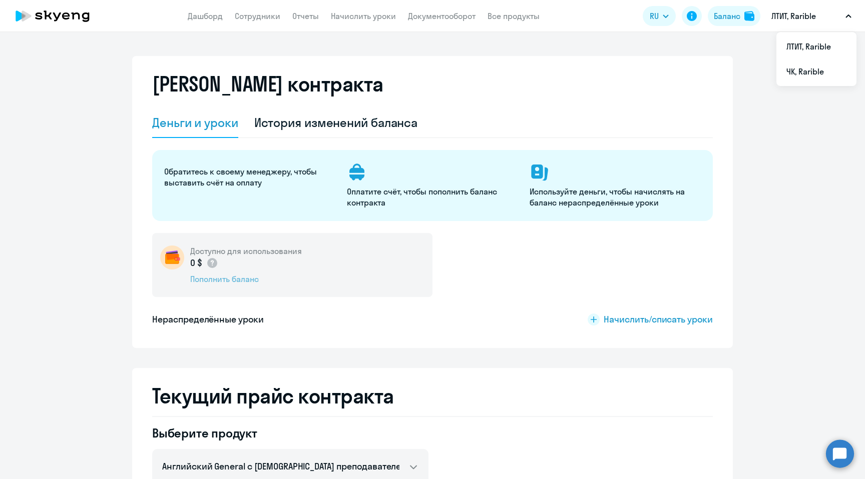
click at [236, 281] on div "Пополнить баланс" at bounding box center [246, 279] width 112 height 11
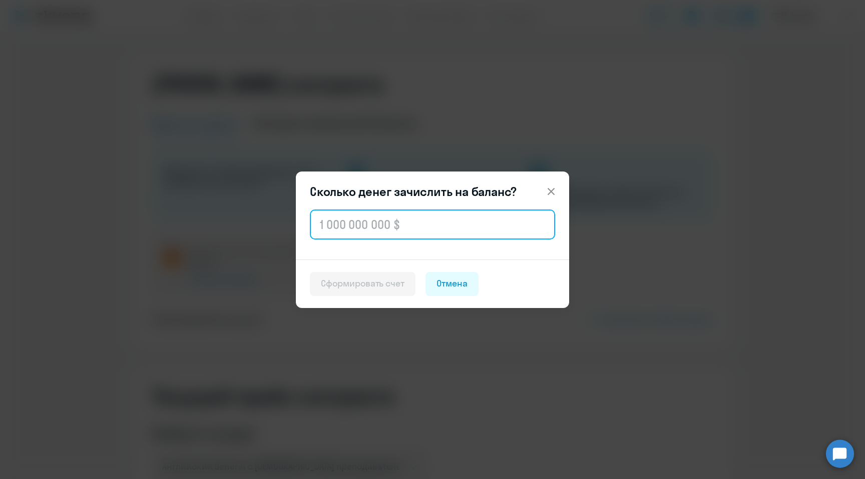
click at [355, 228] on input "text" at bounding box center [432, 225] width 245 height 30
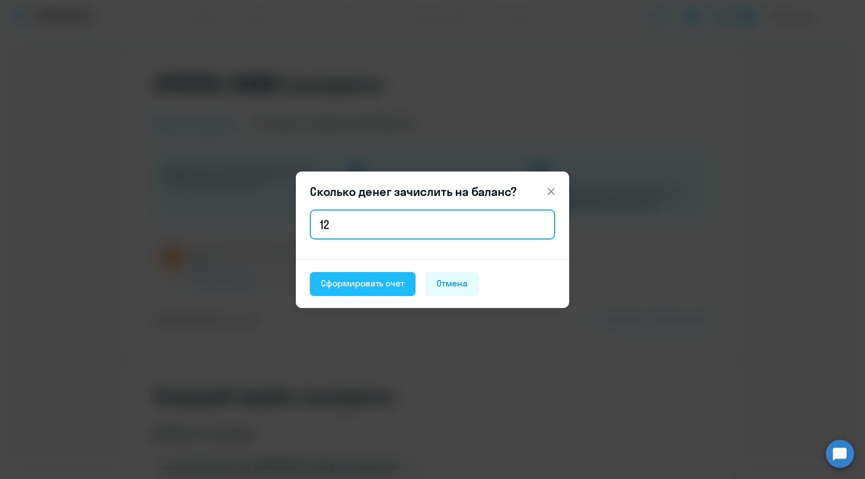
type input "1"
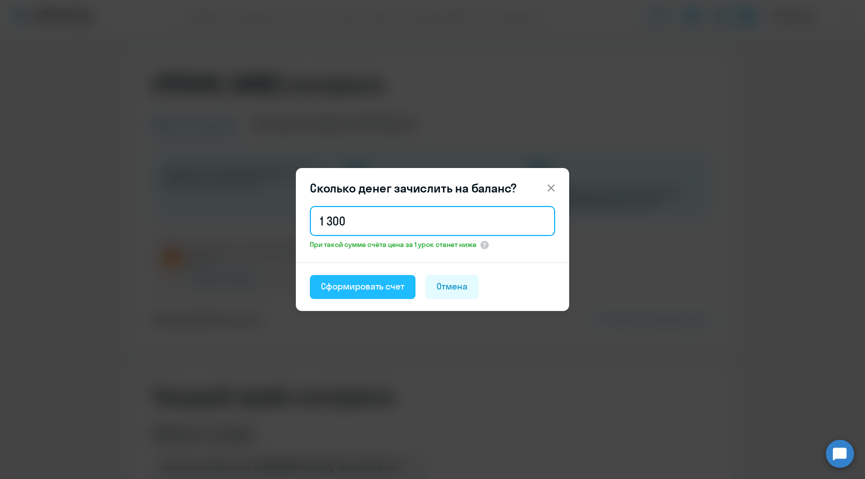
type input "1 300"
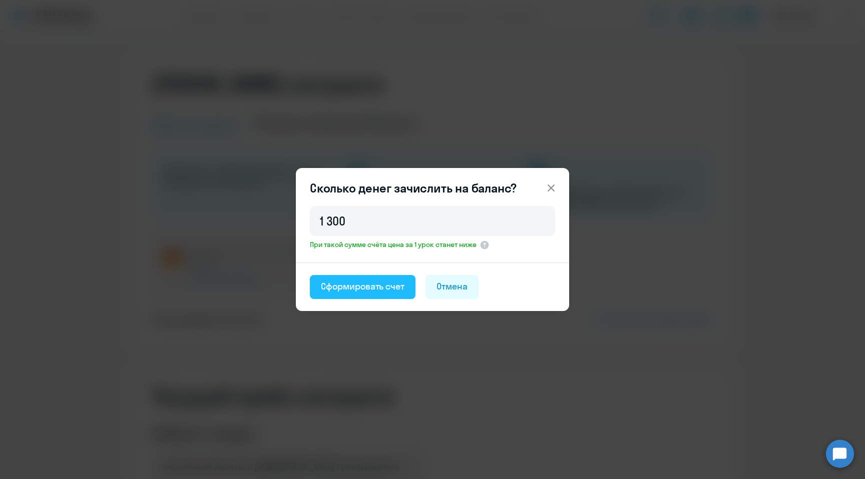
click at [377, 291] on div "Сформировать счет" at bounding box center [363, 286] width 84 height 13
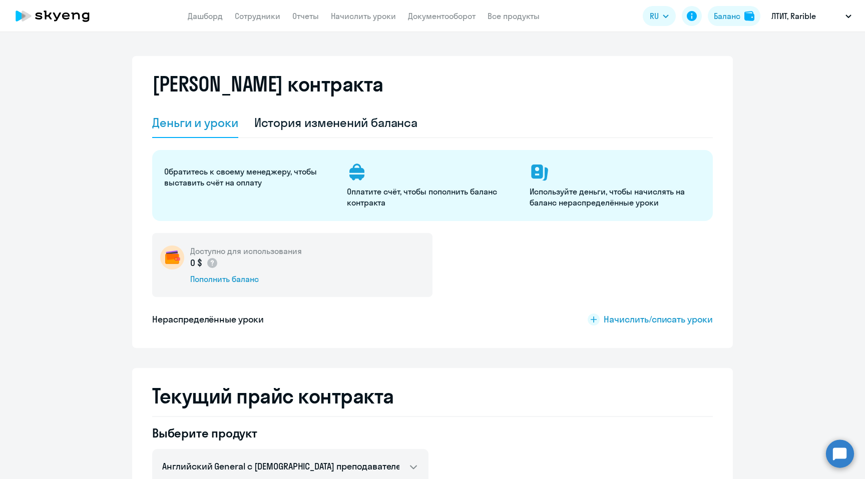
click at [388, 169] on svg-icon at bounding box center [432, 172] width 171 height 20
click at [376, 193] on p "Оплатите счёт, чтобы пополнить баланс контракта" at bounding box center [432, 197] width 171 height 22
click at [357, 174] on icon at bounding box center [357, 172] width 20 height 20
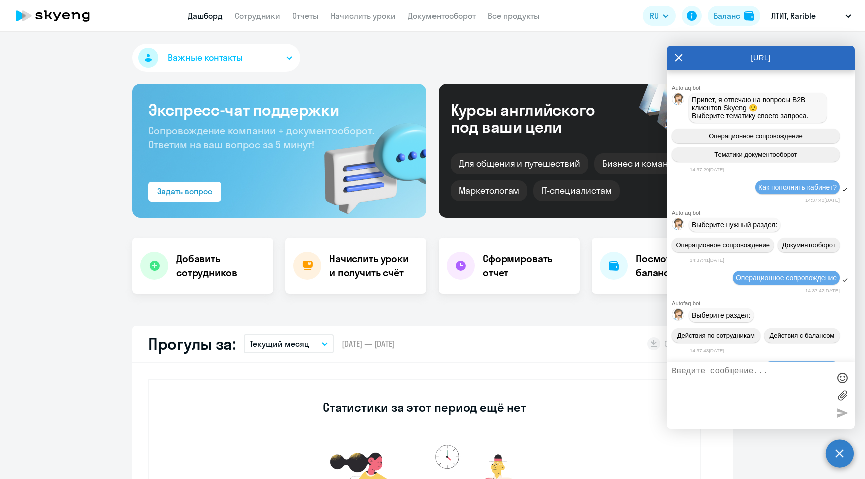
select select "30"
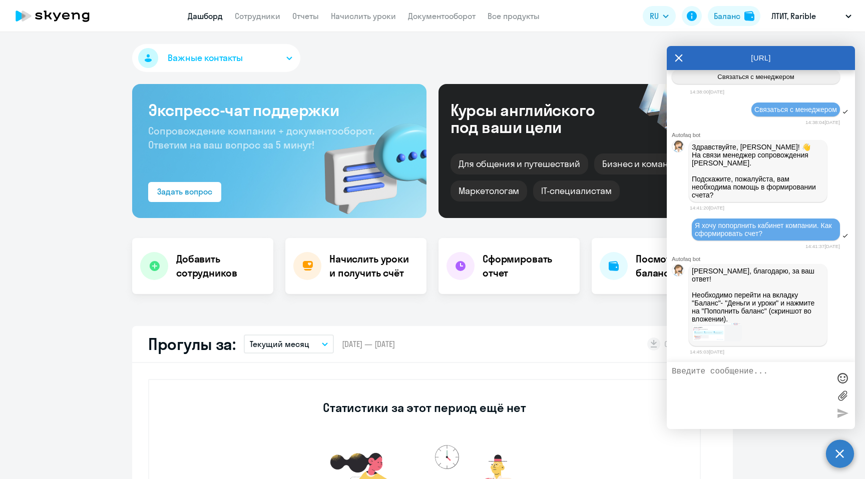
click at [722, 386] on textarea at bounding box center [750, 395] width 158 height 57
type textarea "R"
type textarea "Когда выбрал инвйос на 1300 долларов, я не получил инвйос"
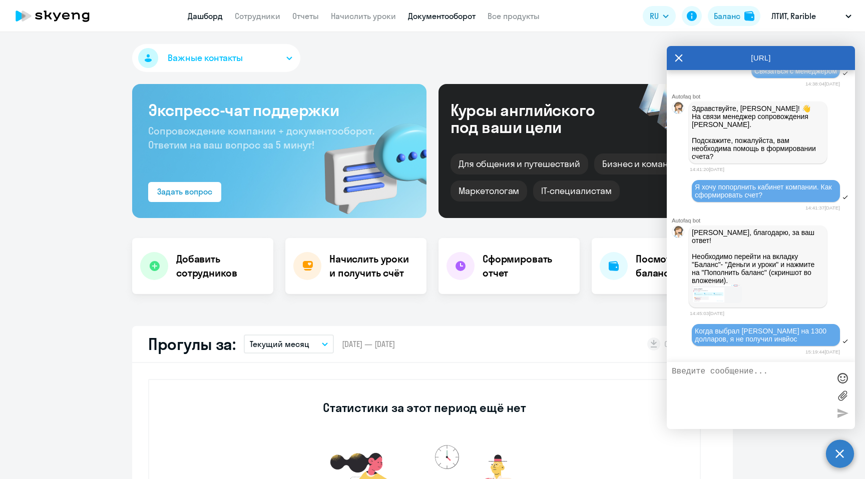
click at [445, 11] on link "Документооборот" at bounding box center [442, 16] width 68 height 10
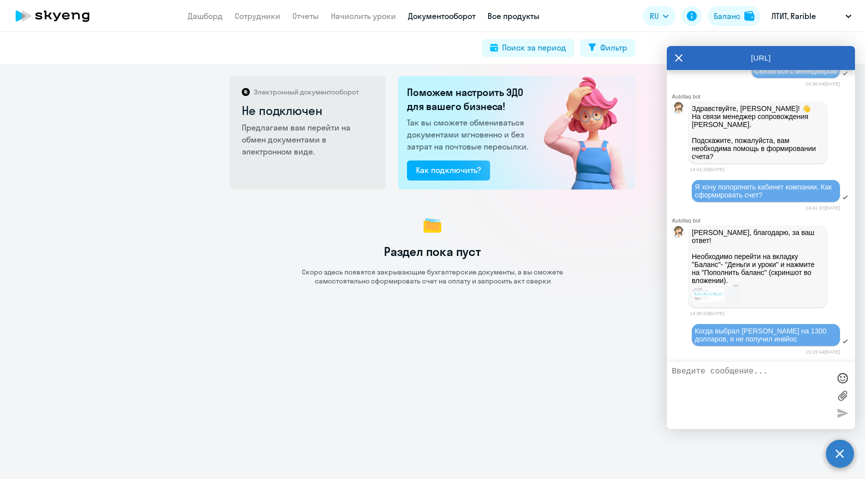
click at [520, 17] on link "Все продукты" at bounding box center [513, 16] width 52 height 10
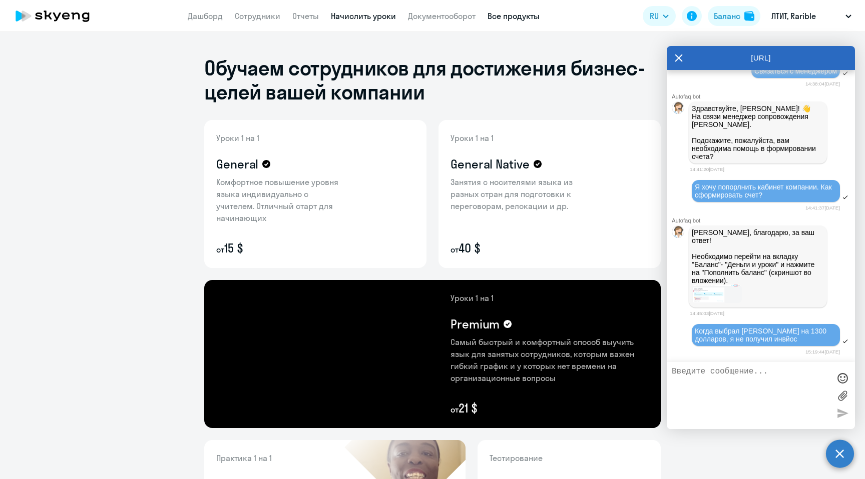
click at [336, 18] on link "Начислить уроки" at bounding box center [363, 16] width 65 height 10
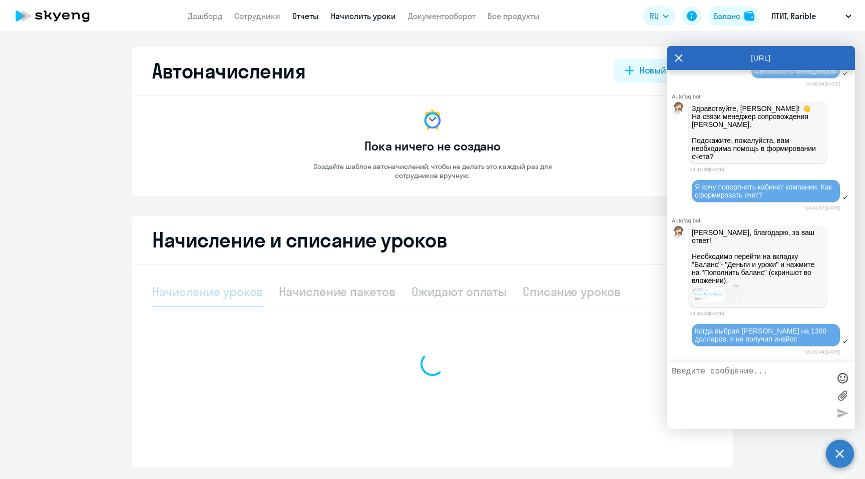
select select "10"
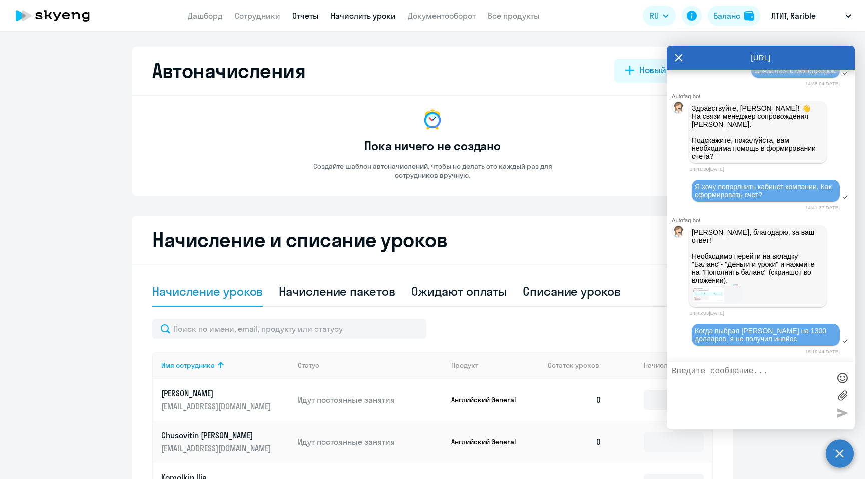
click at [302, 18] on link "Отчеты" at bounding box center [305, 16] width 27 height 10
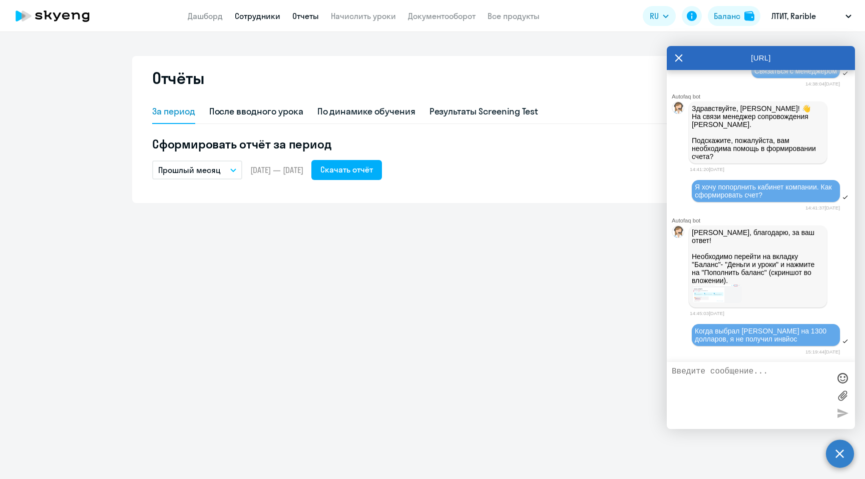
click at [265, 17] on link "Сотрудники" at bounding box center [258, 16] width 46 height 10
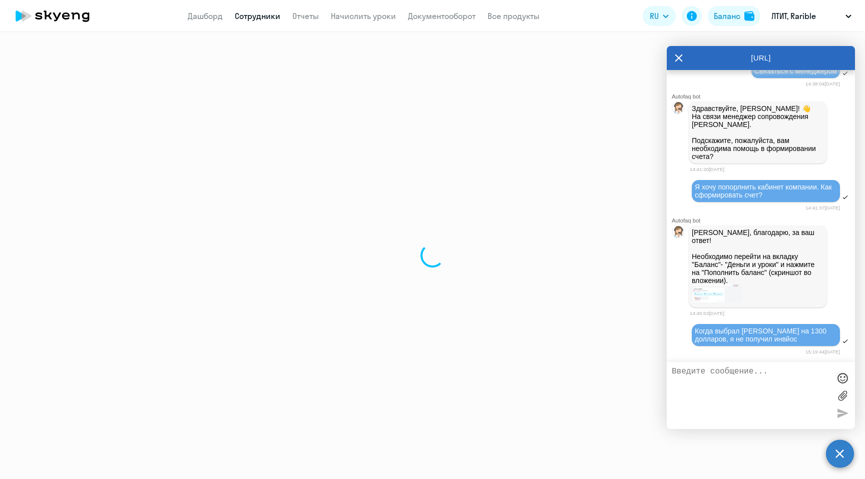
select select "30"
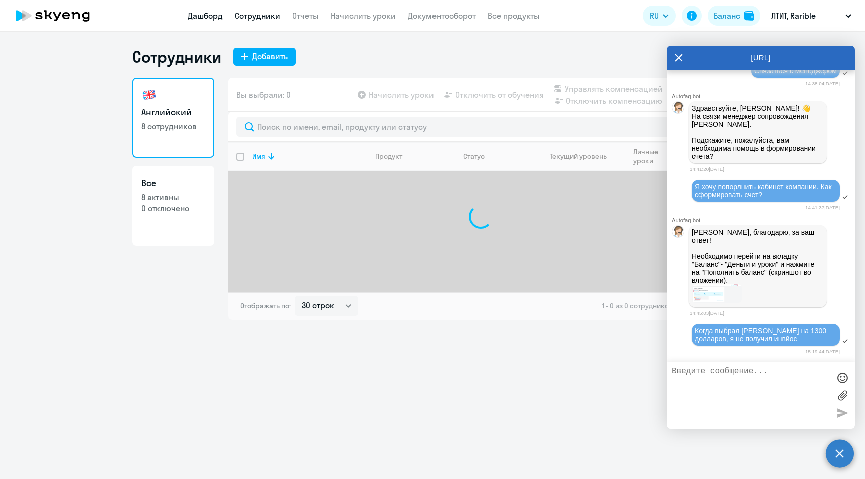
click at [209, 21] on link "Дашборд" at bounding box center [205, 16] width 35 height 10
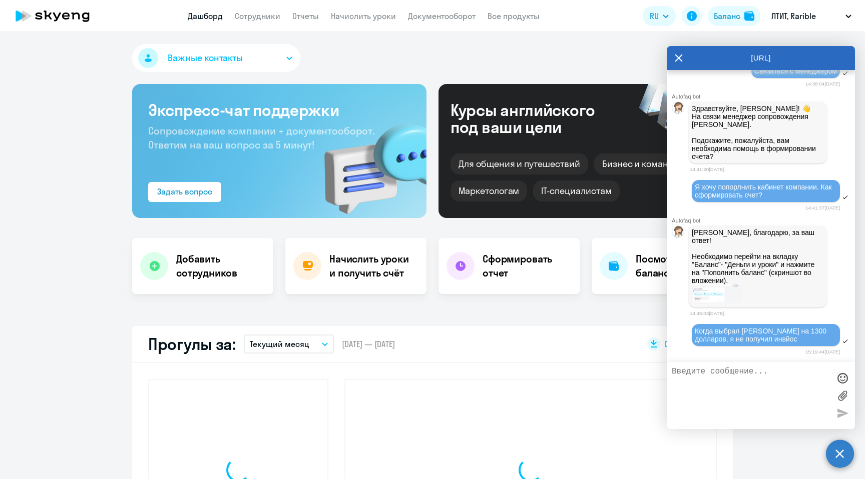
select select "30"
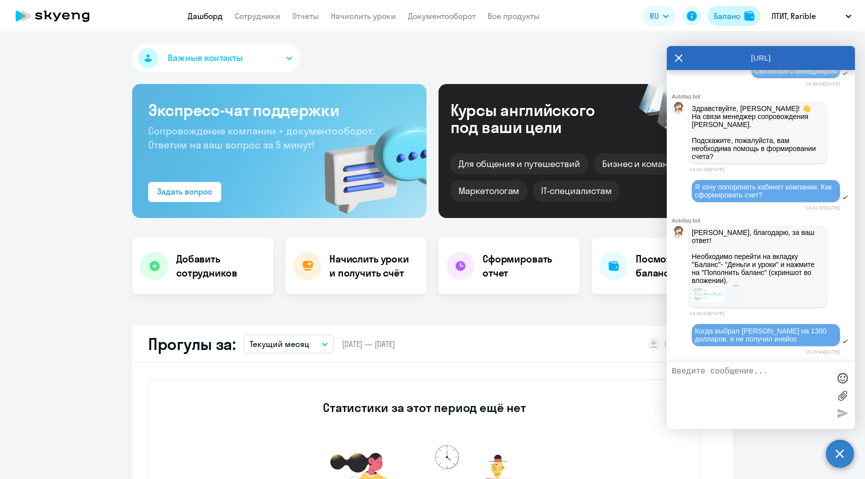
click at [735, 21] on div "Баланс" at bounding box center [726, 16] width 27 height 12
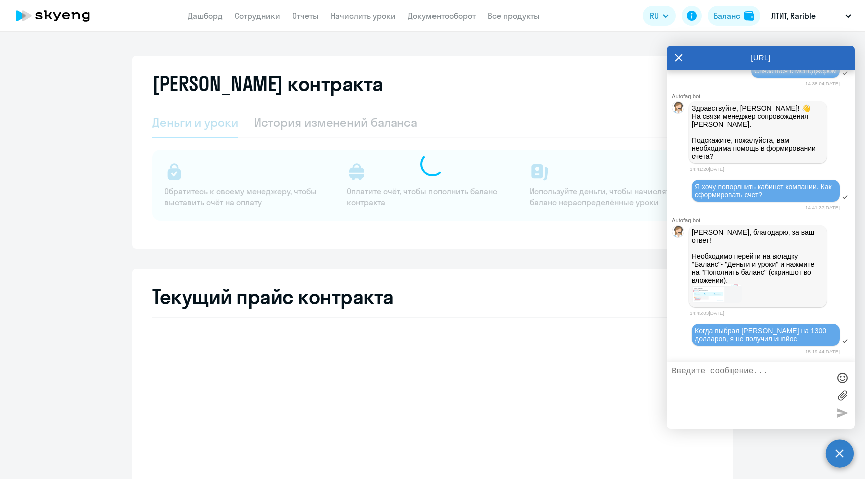
select select "english_adult_not_native_speaker"
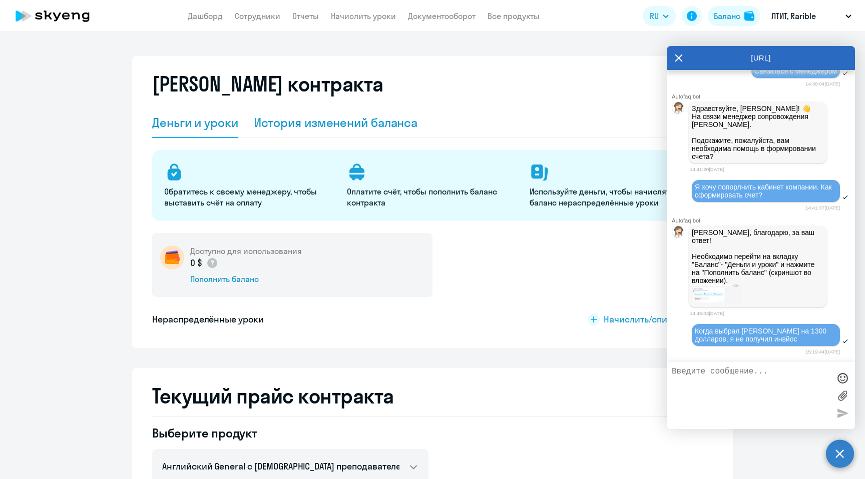
click at [338, 125] on div "История изменений баланса" at bounding box center [336, 123] width 164 height 16
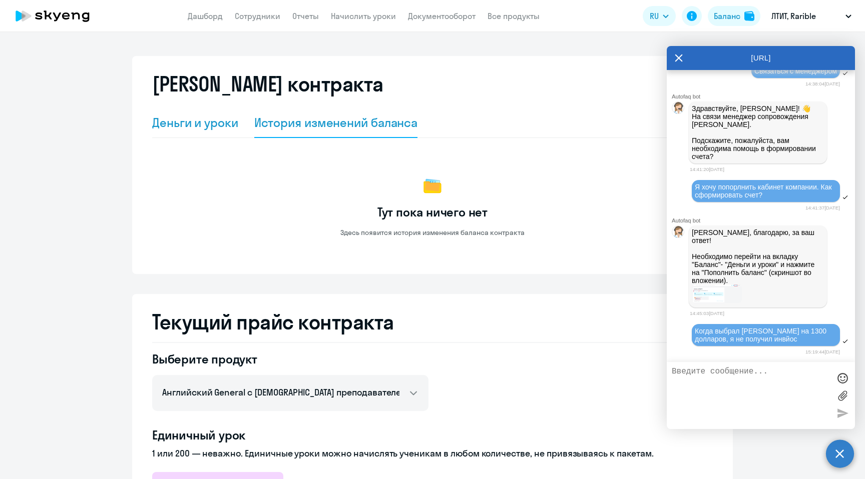
click at [201, 125] on div "Деньги и уроки" at bounding box center [195, 123] width 86 height 16
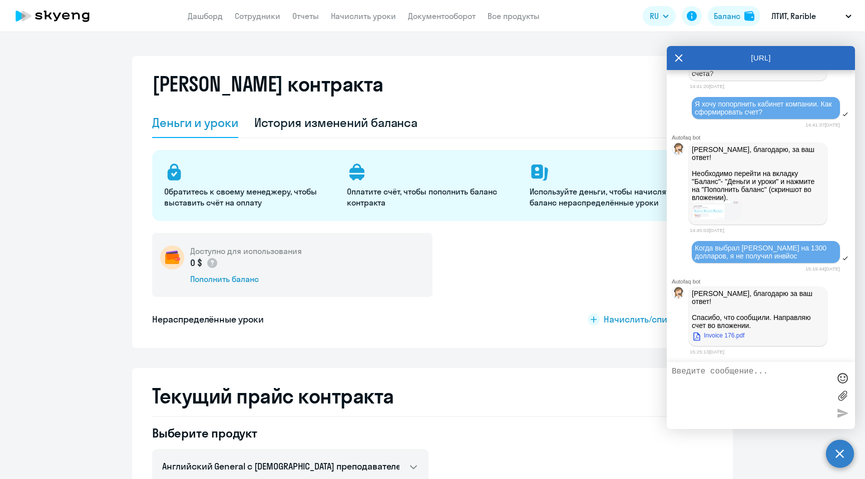
scroll to position [1400, 0]
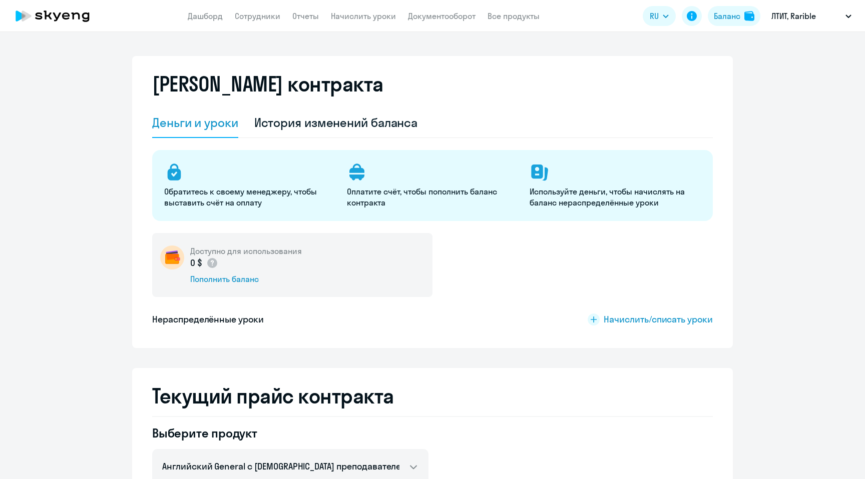
select select "english_adult_not_native_speaker"
click at [204, 277] on div "Пополнить баланс" at bounding box center [246, 279] width 112 height 11
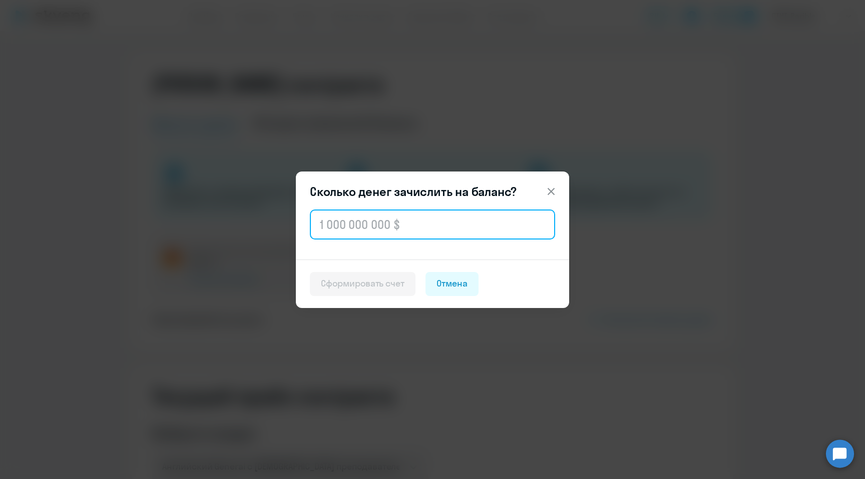
click at [381, 228] on input "text" at bounding box center [432, 225] width 245 height 30
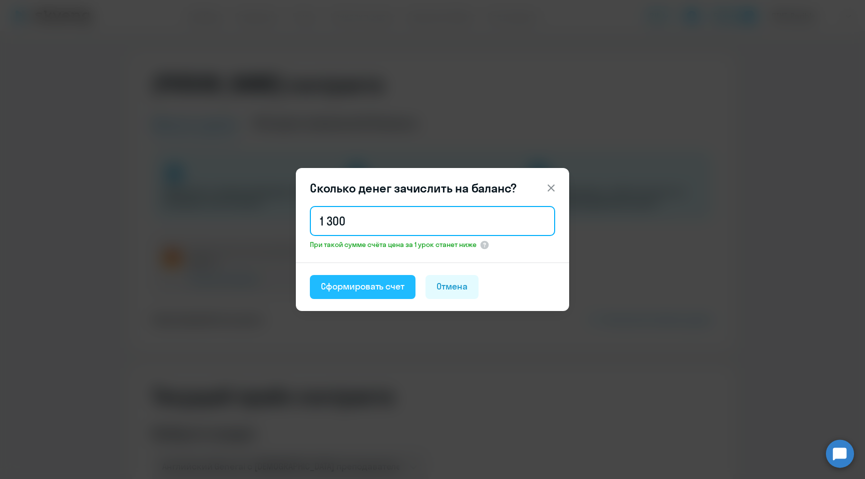
type input "1 300"
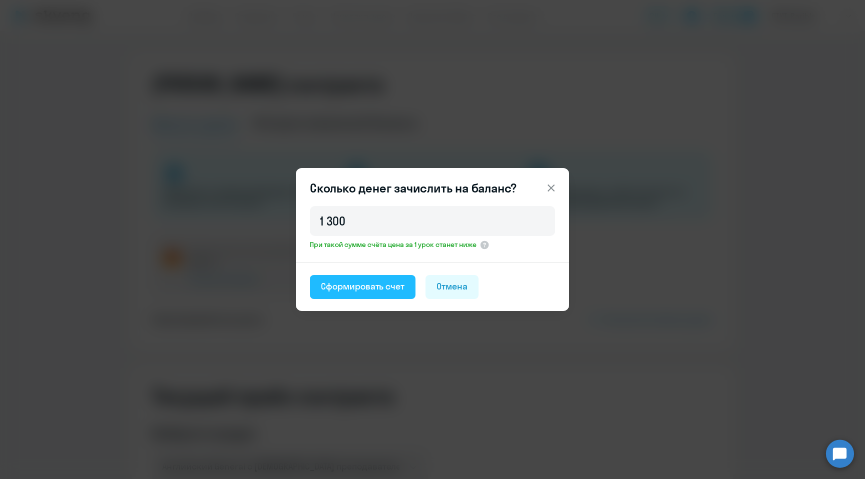
click at [368, 290] on div "Сформировать счет" at bounding box center [363, 286] width 84 height 13
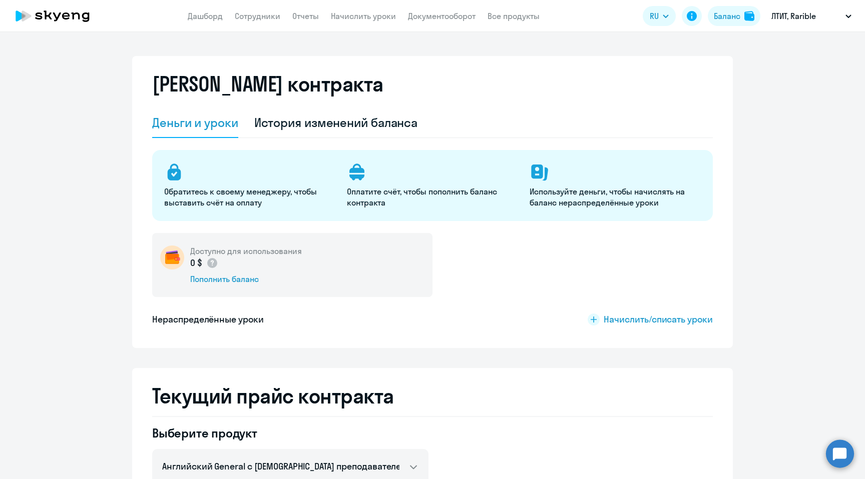
click at [521, 71] on div "[PERSON_NAME] контракта [PERSON_NAME] и уроки История изменений баланса Обратит…" at bounding box center [432, 202] width 600 height 292
click at [326, 117] on div "История изменений баланса" at bounding box center [336, 123] width 164 height 16
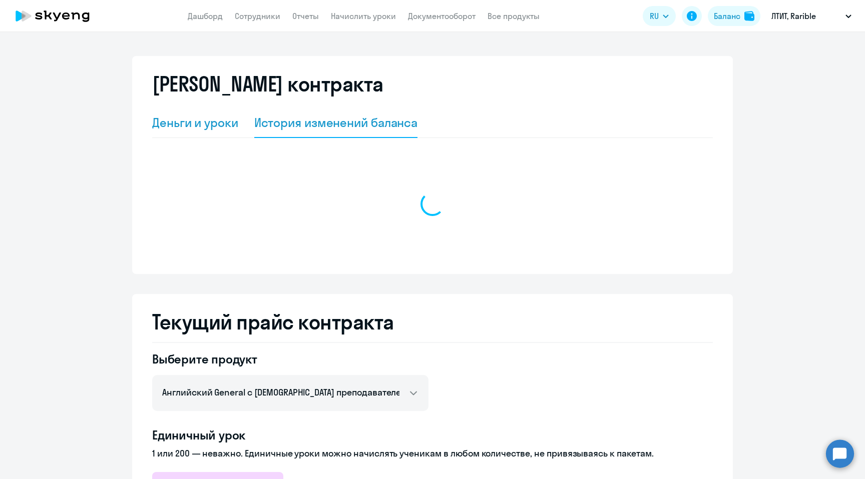
click at [189, 121] on div "Деньги и уроки" at bounding box center [195, 123] width 86 height 16
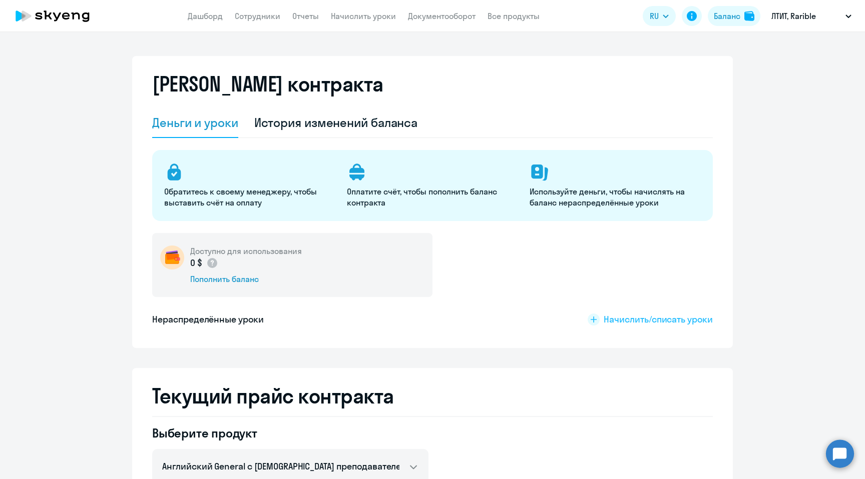
click at [648, 319] on span "Начислить/списать уроки" at bounding box center [657, 319] width 109 height 13
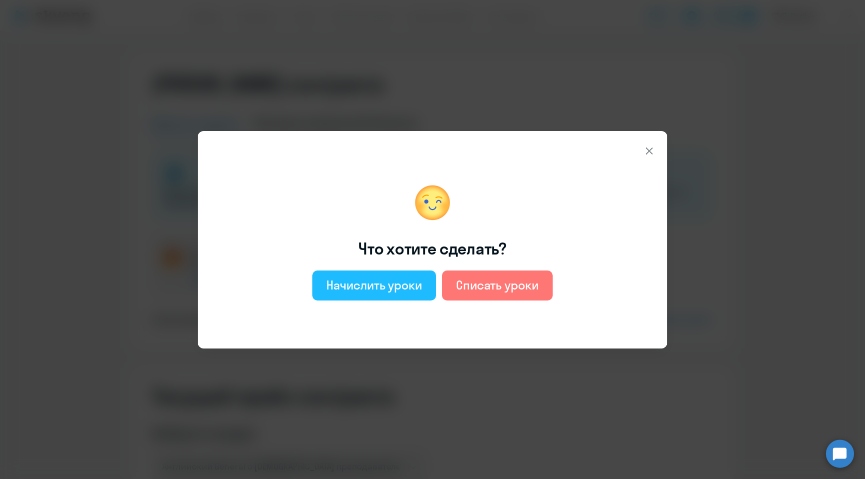
click at [378, 285] on div "Начислить уроки" at bounding box center [374, 285] width 96 height 16
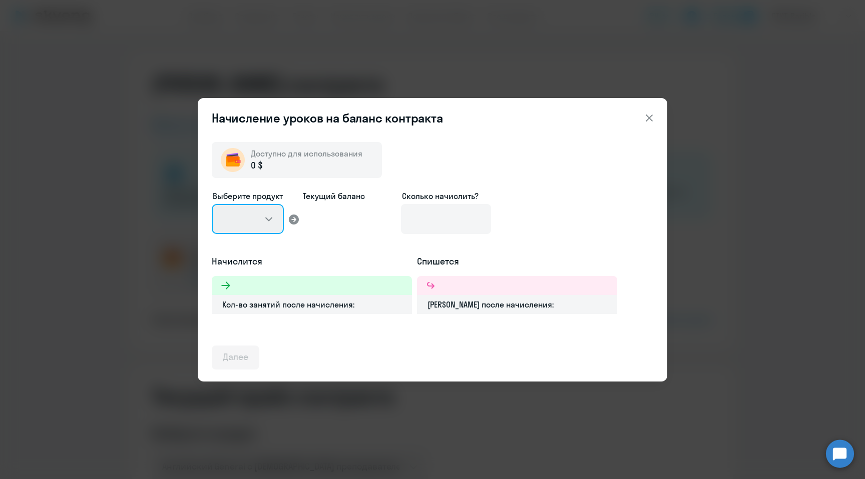
click at [257, 221] on select at bounding box center [248, 219] width 72 height 30
click at [269, 220] on select at bounding box center [248, 219] width 72 height 30
drag, startPoint x: 269, startPoint y: 220, endPoint x: 421, endPoint y: 220, distance: 152.1
click at [277, 220] on select at bounding box center [248, 219] width 72 height 30
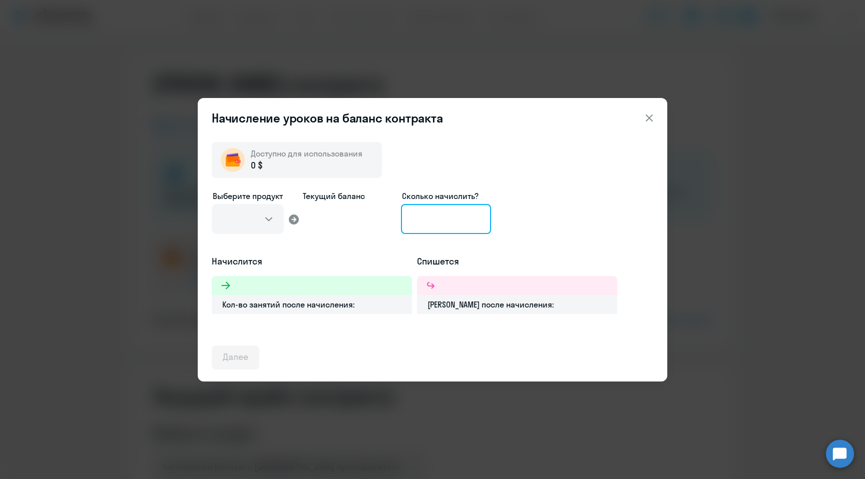
click at [421, 220] on input at bounding box center [446, 219] width 90 height 30
click at [654, 120] on icon at bounding box center [649, 118] width 12 height 12
